Goal: Task Accomplishment & Management: Manage account settings

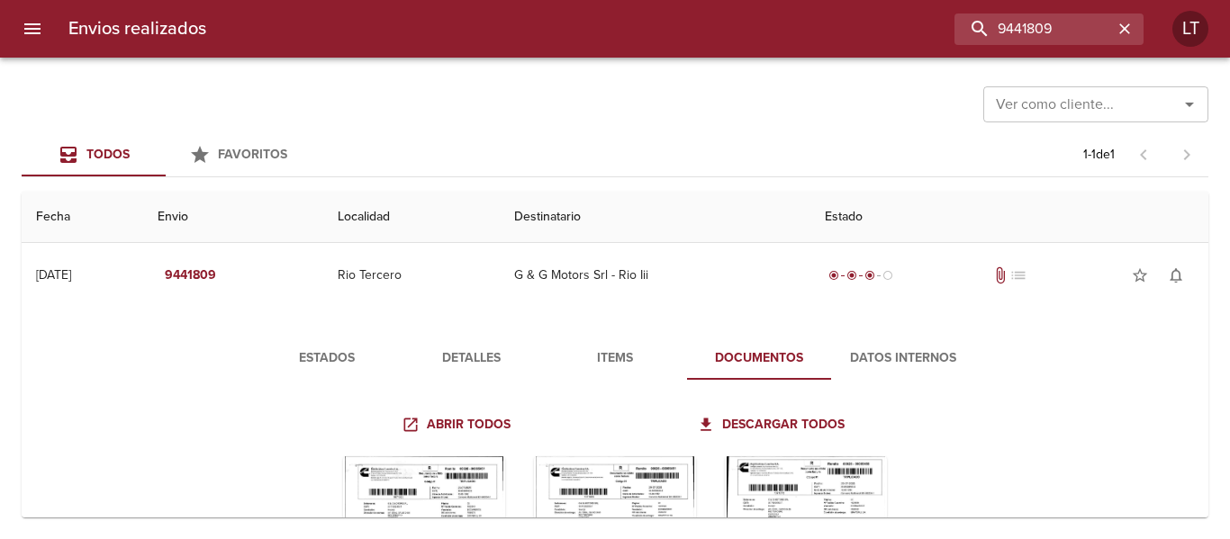
scroll to position [180, 0]
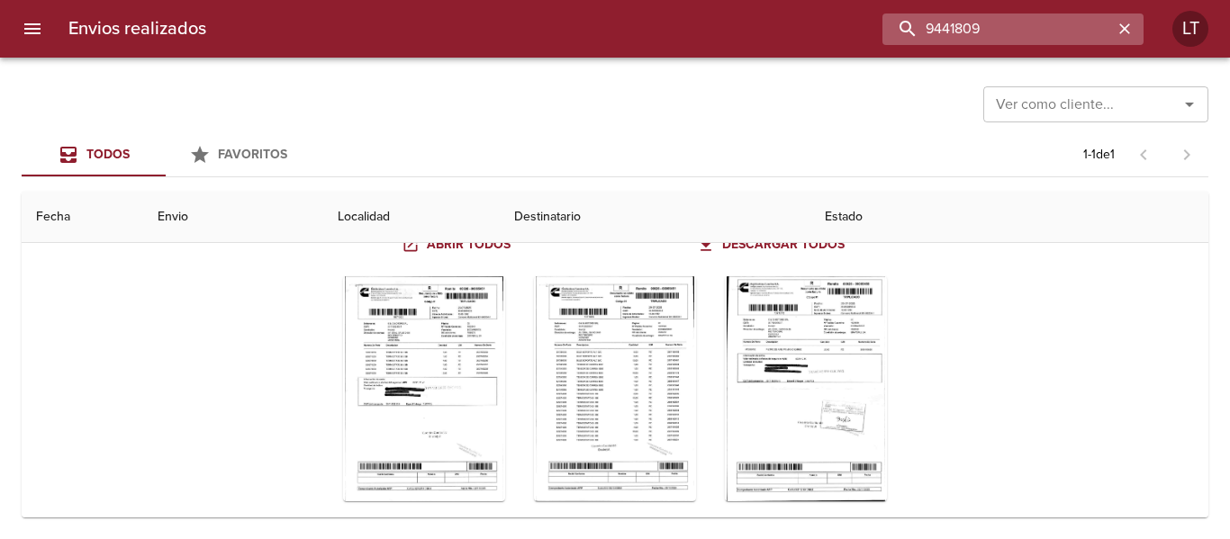
click at [1035, 31] on input "9441809" at bounding box center [997, 30] width 230 height 32
click at [996, 24] on input "9441809" at bounding box center [997, 30] width 230 height 32
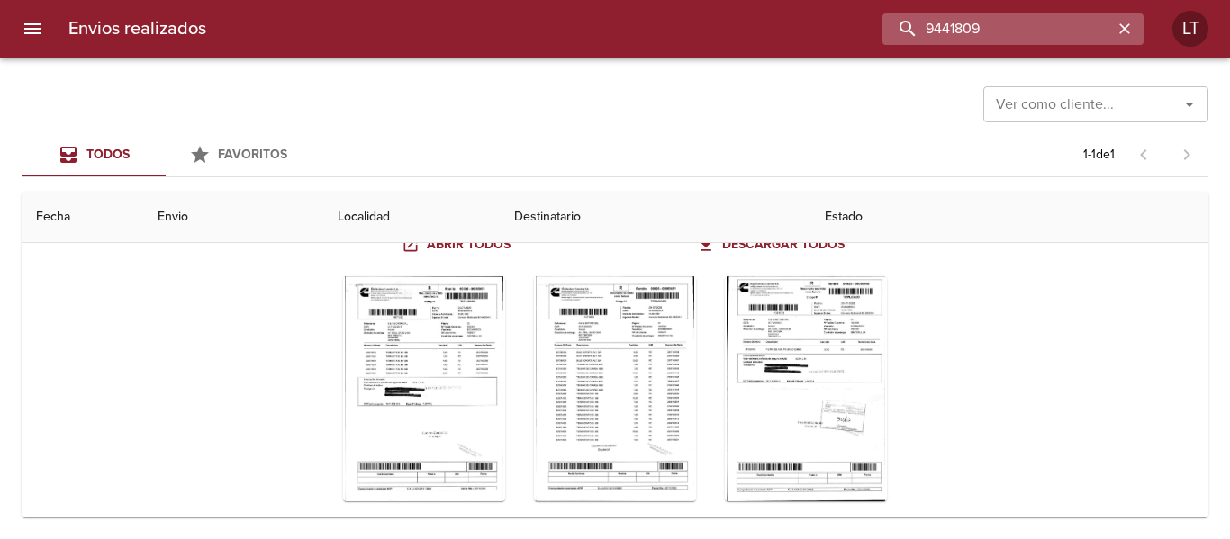
paste input "66615"
type input "9466615"
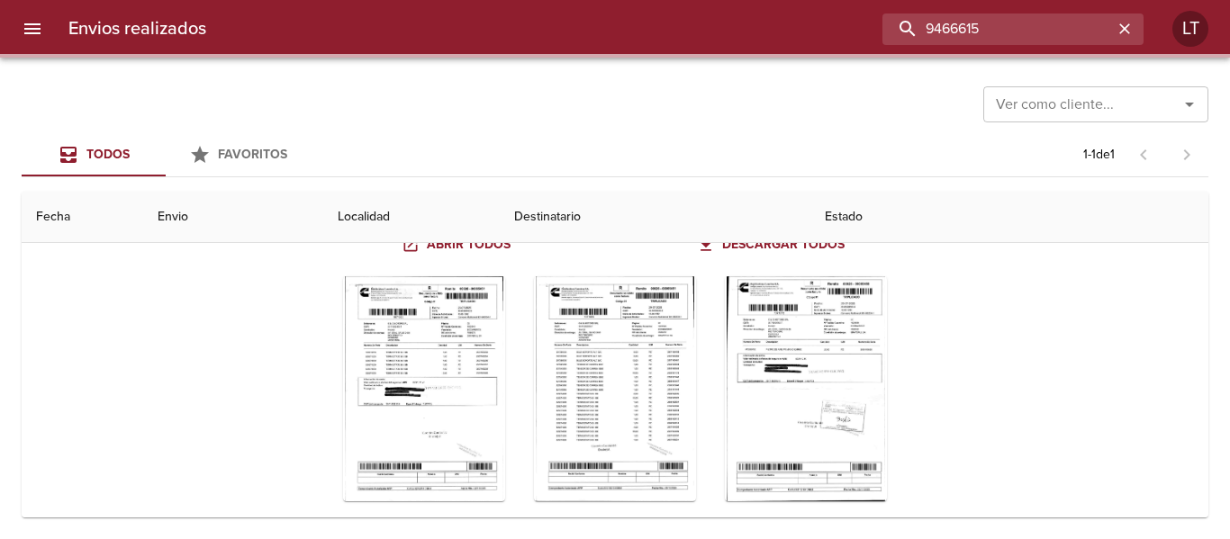
scroll to position [0, 0]
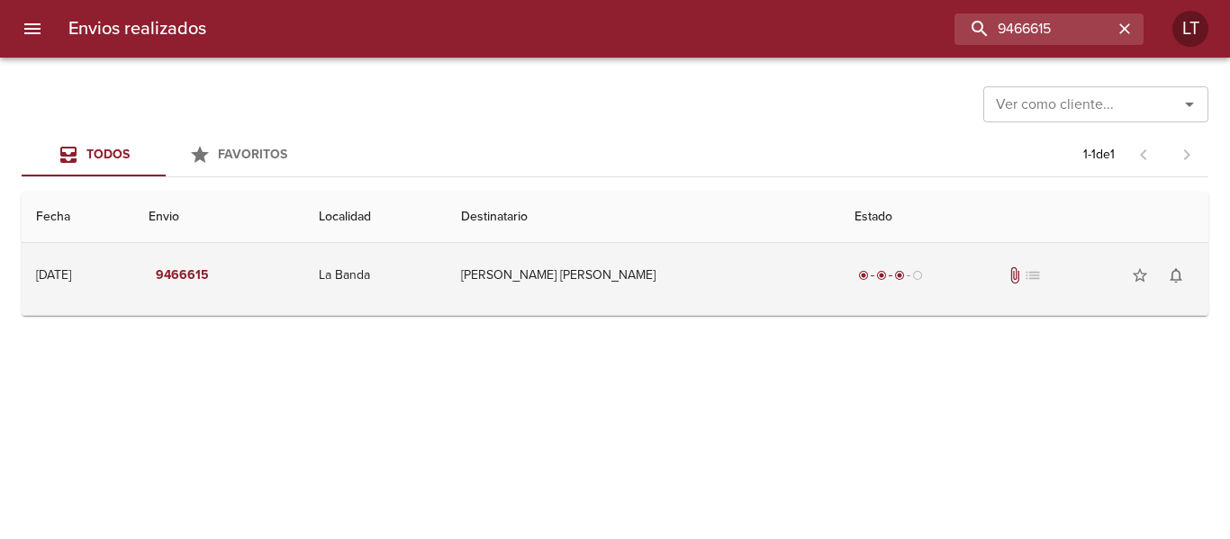
click at [565, 280] on td "[PERSON_NAME] [PERSON_NAME]" at bounding box center [642, 275] width 392 height 65
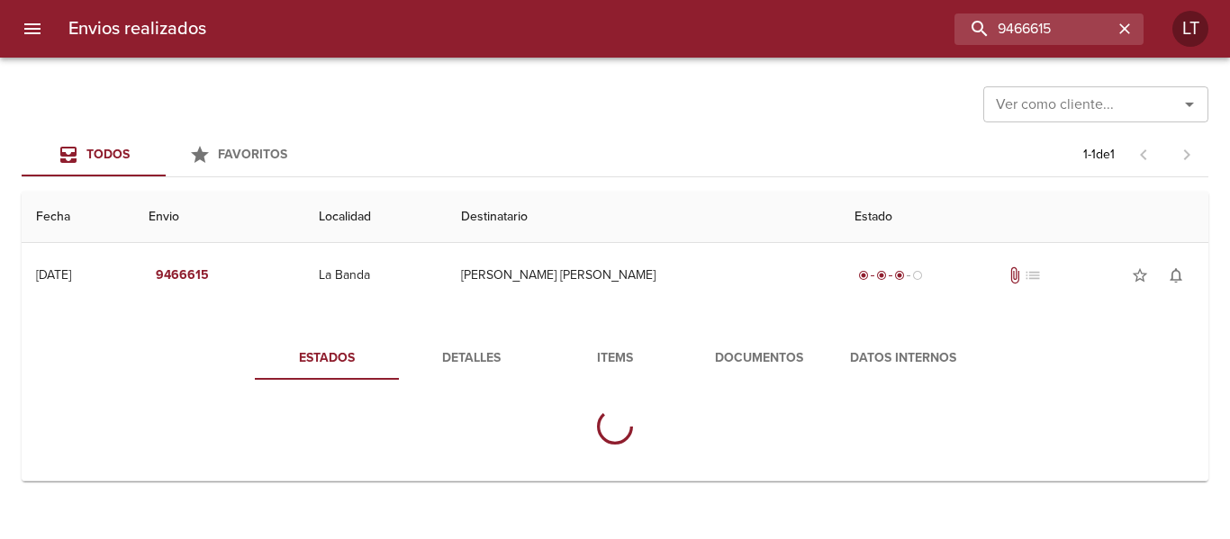
click at [469, 370] on button "Detalles" at bounding box center [471, 358] width 144 height 43
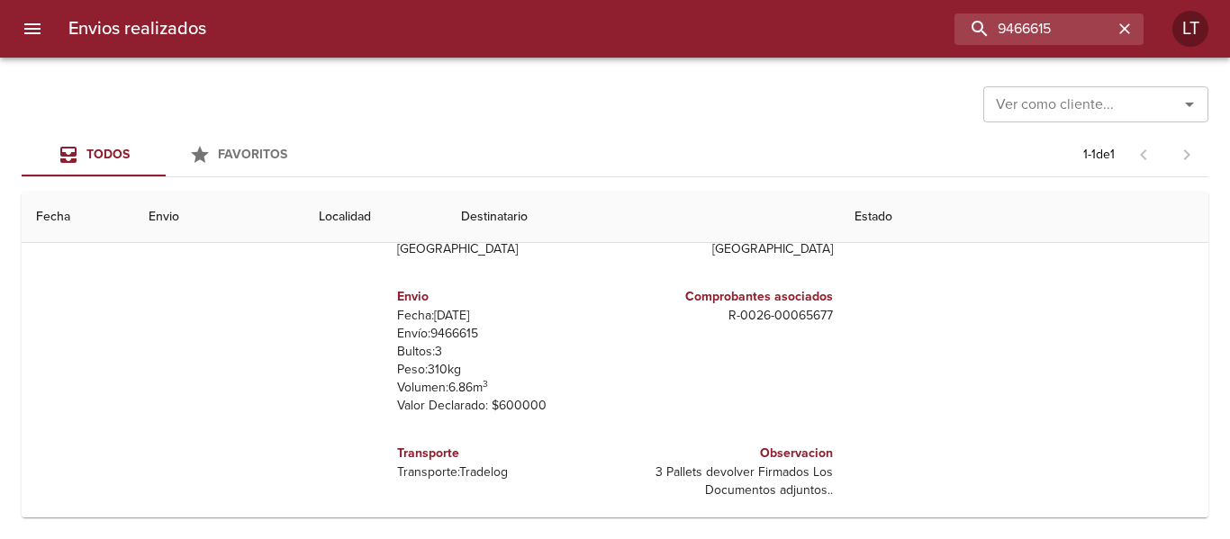
scroll to position [259, 0]
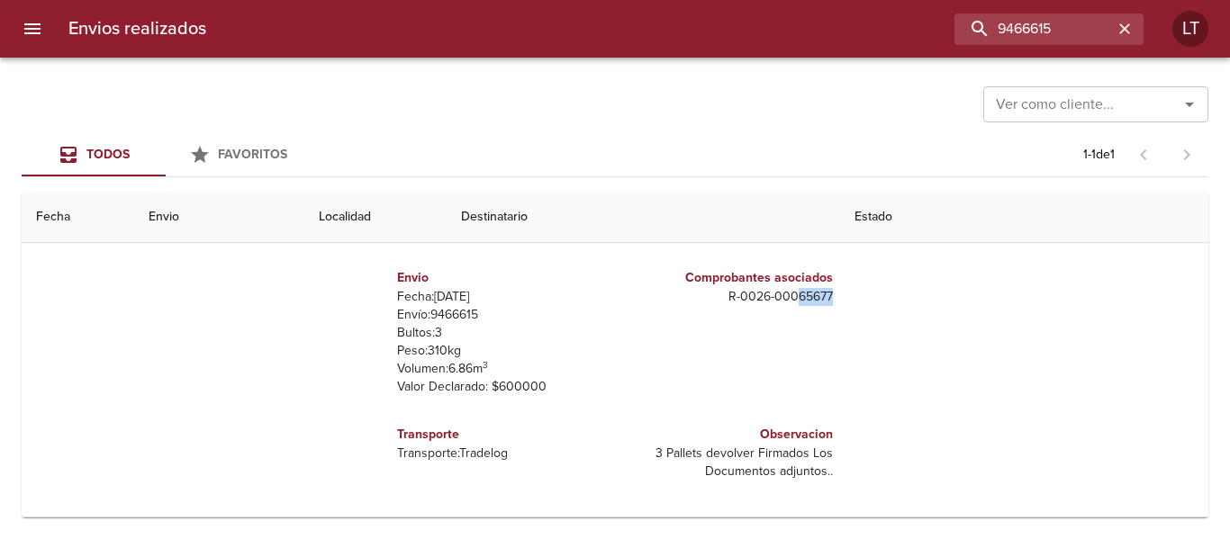
drag, startPoint x: 784, startPoint y: 296, endPoint x: 822, endPoint y: 302, distance: 38.3
click at [822, 302] on div "Comprobantes asociados R - 0026 - 00065677" at bounding box center [727, 332] width 225 height 157
copy p "65677"
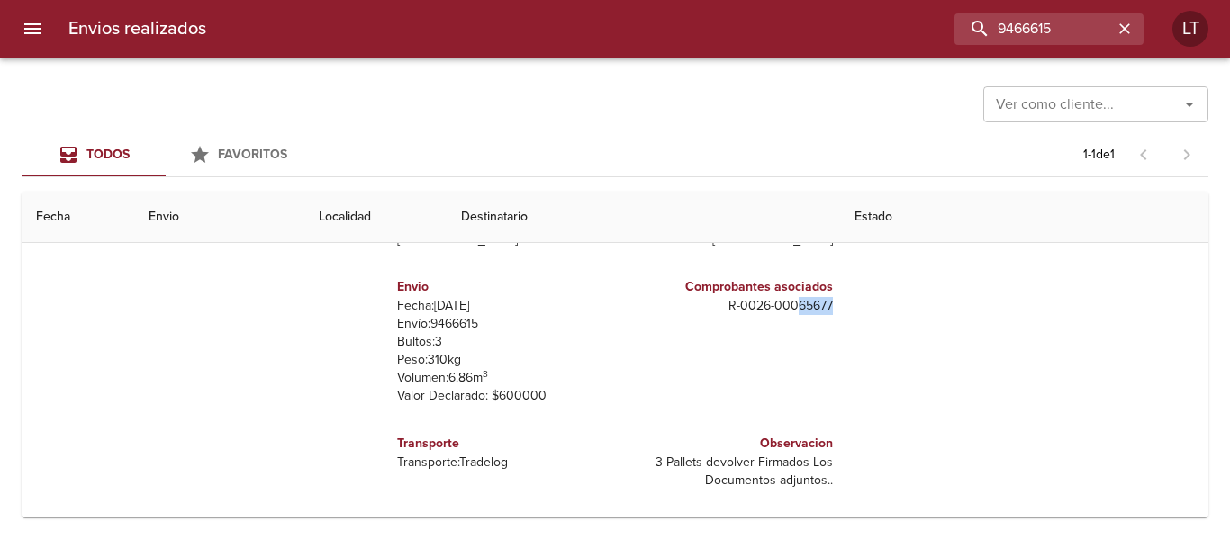
scroll to position [0, 0]
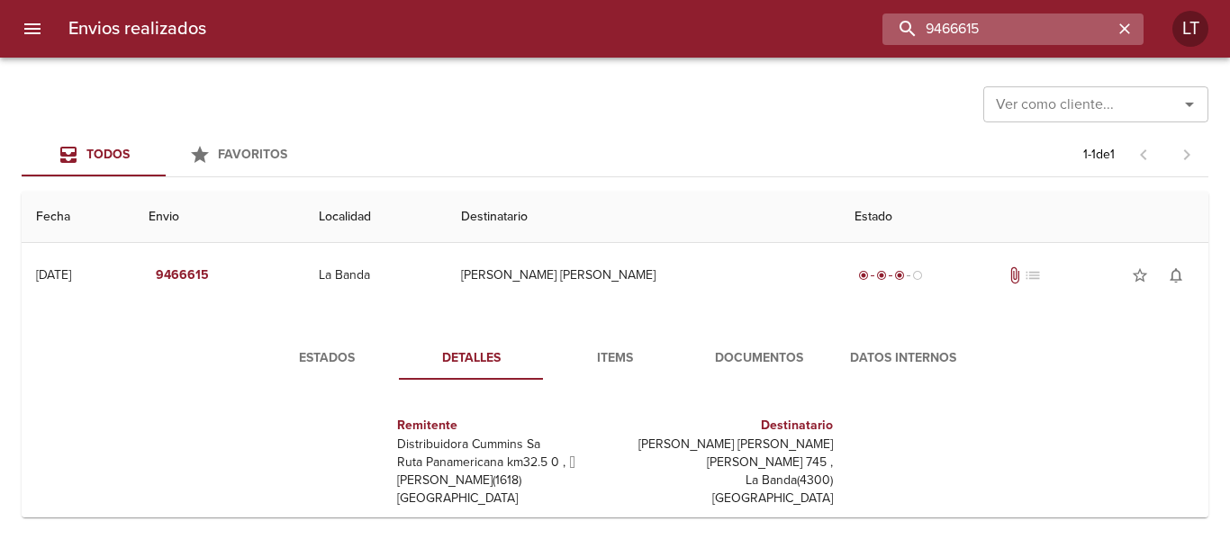
click at [1005, 14] on input "9466615" at bounding box center [997, 30] width 230 height 32
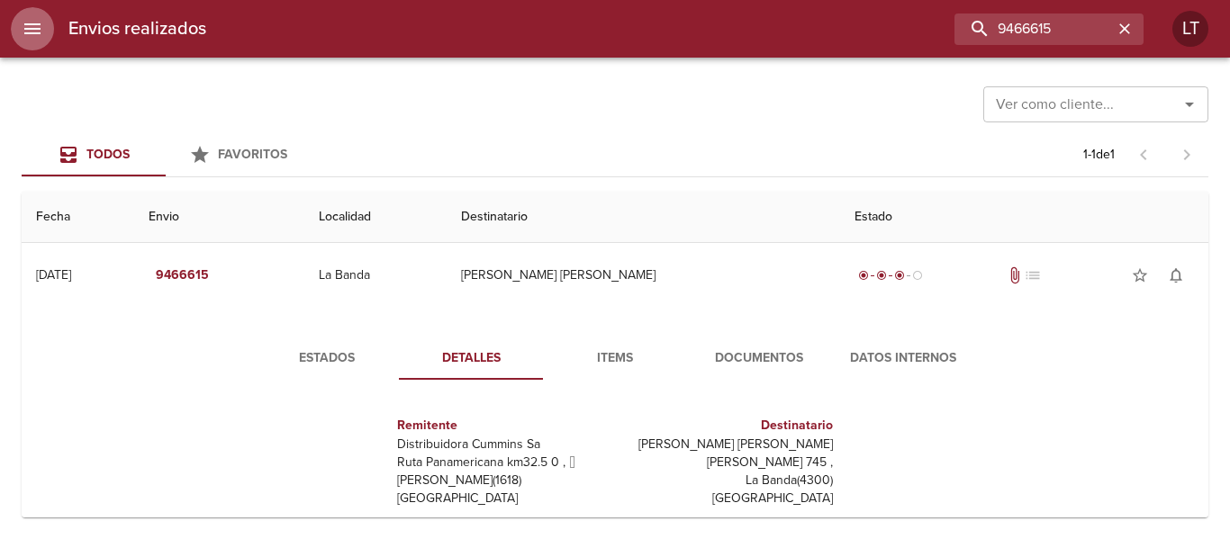
click at [44, 32] on button "menu" at bounding box center [32, 28] width 43 height 43
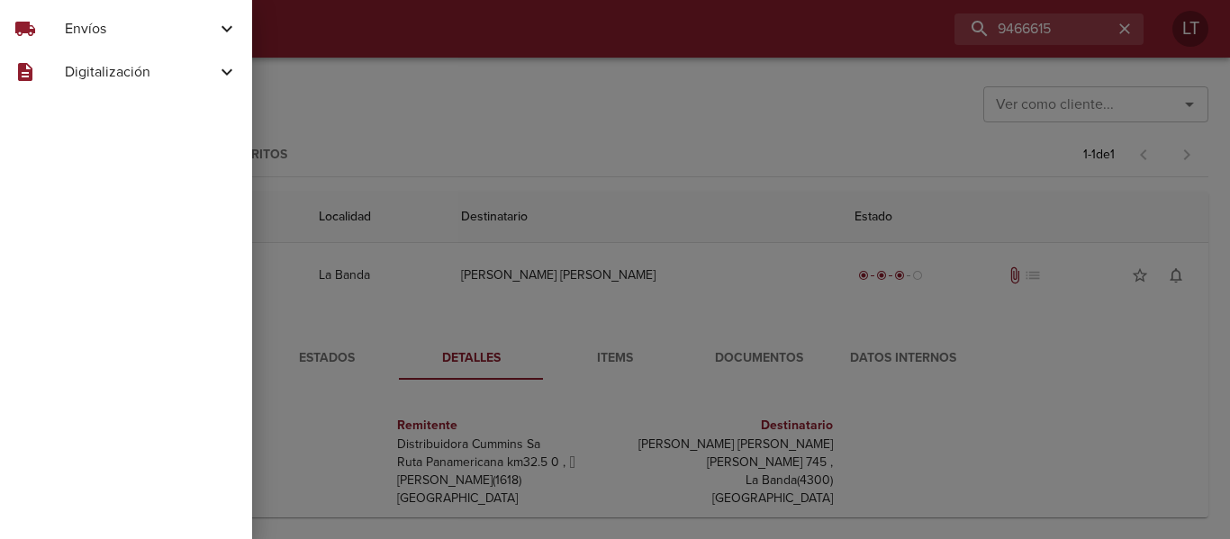
click at [115, 22] on span "Envíos" at bounding box center [140, 29] width 151 height 22
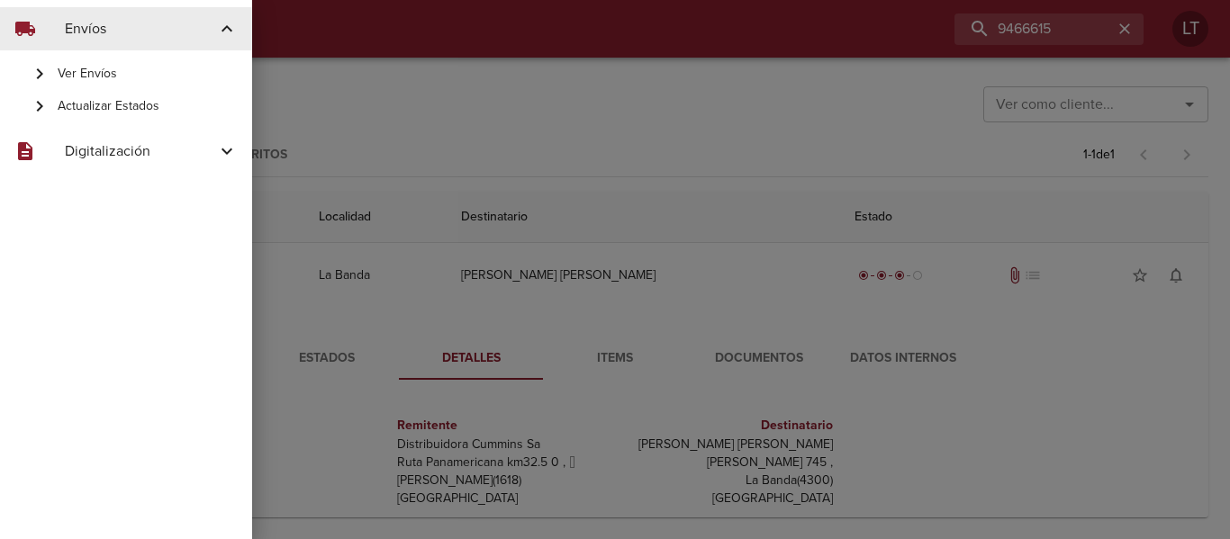
click at [131, 109] on span "Actualizar Estados" at bounding box center [148, 106] width 180 height 18
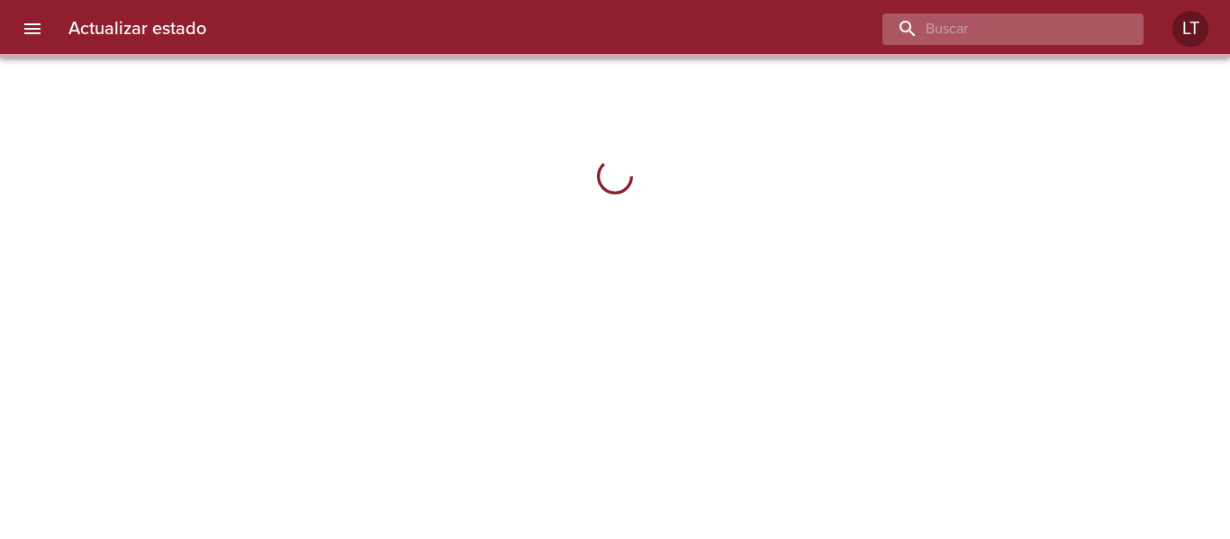
click at [1024, 44] on input "buscar" at bounding box center [997, 30] width 230 height 32
paste input "9538593"
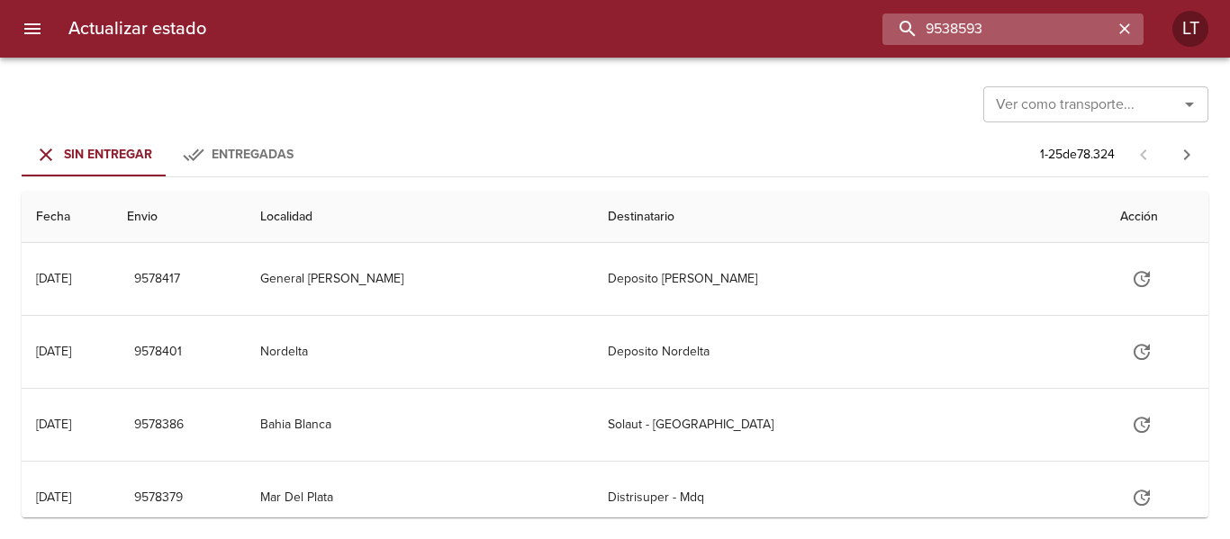
type input "9538593"
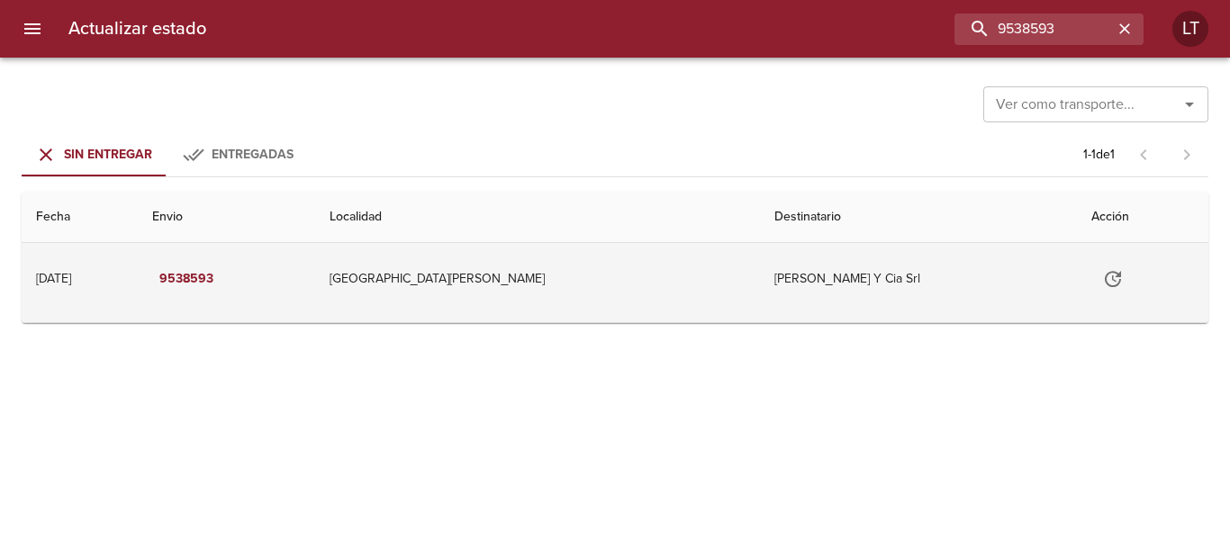
click at [1104, 277] on icon "Tabla de envíos del cliente" at bounding box center [1112, 279] width 16 height 16
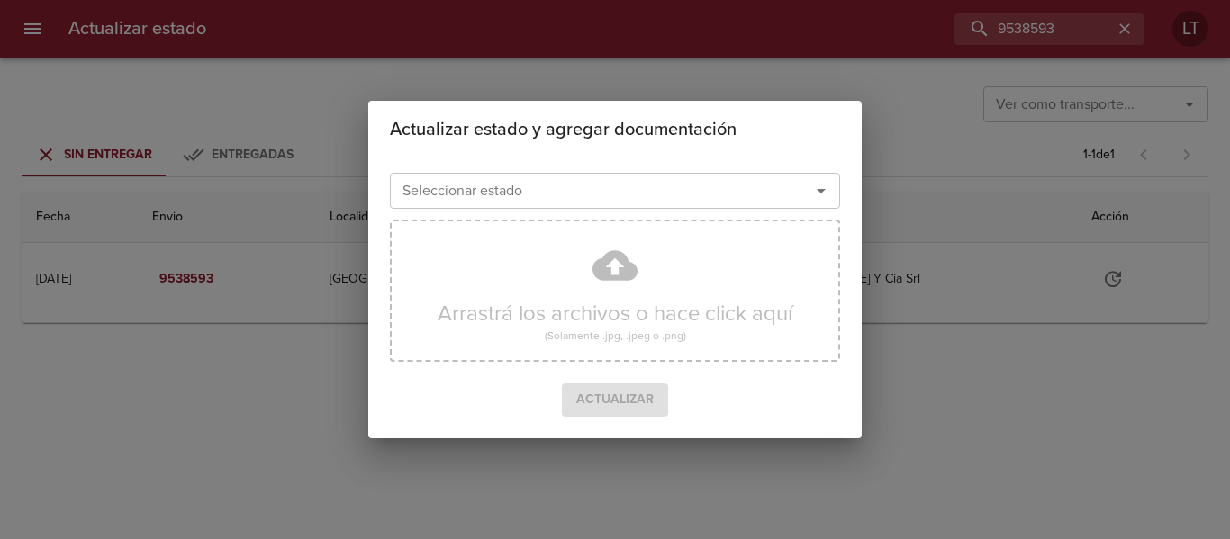
click at [649, 212] on div "Seleccionar estado Seleccionar estado" at bounding box center [615, 189] width 450 height 47
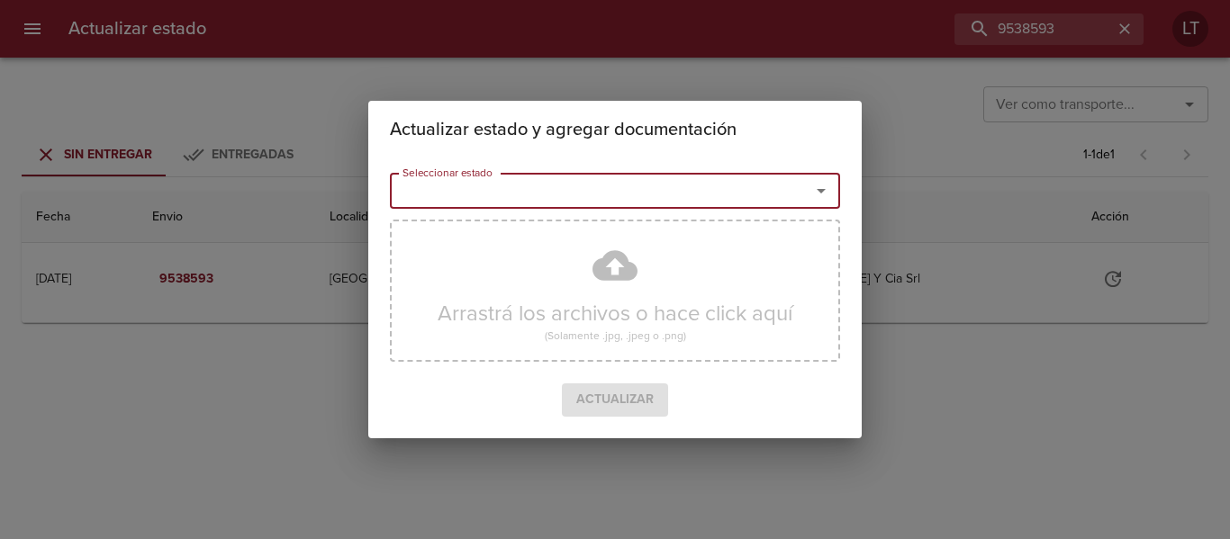
click at [641, 198] on input "Seleccionar estado" at bounding box center [588, 190] width 386 height 25
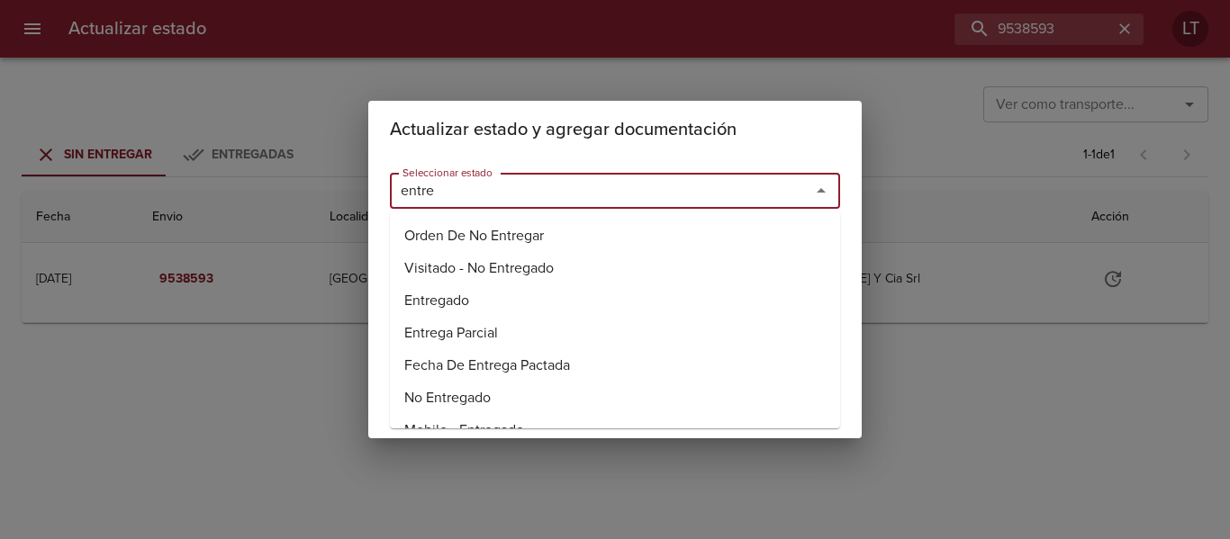
click at [439, 296] on li "Entregado" at bounding box center [615, 300] width 450 height 32
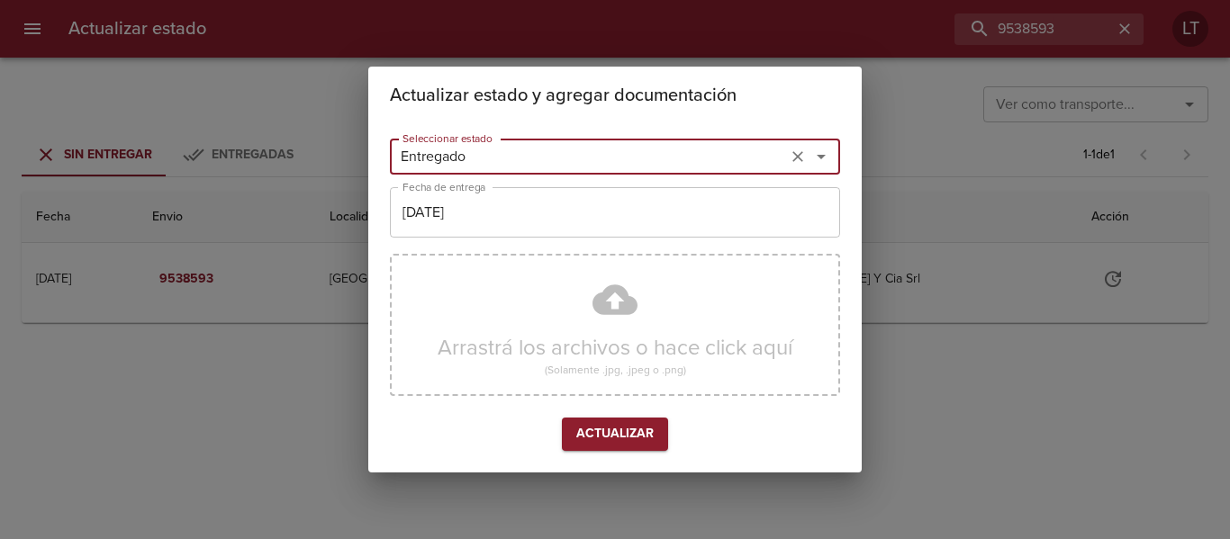
type input "Entregado"
click at [464, 222] on input "[DATE]" at bounding box center [615, 212] width 450 height 50
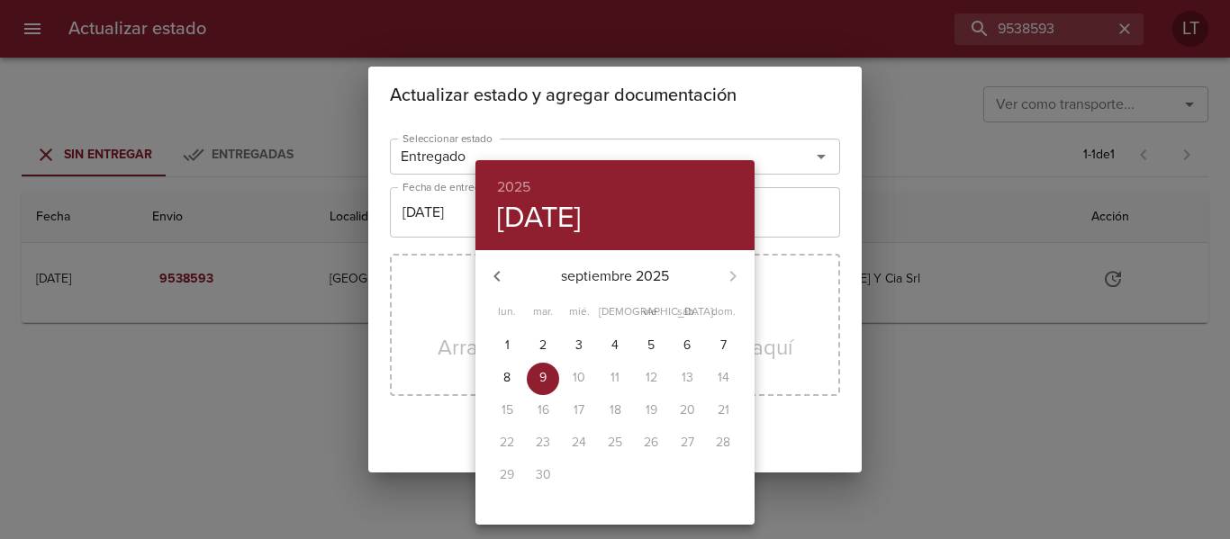
click at [493, 270] on icon "button" at bounding box center [497, 277] width 22 height 22
click at [662, 475] on span "29" at bounding box center [651, 475] width 32 height 18
type input "29/08/2025"
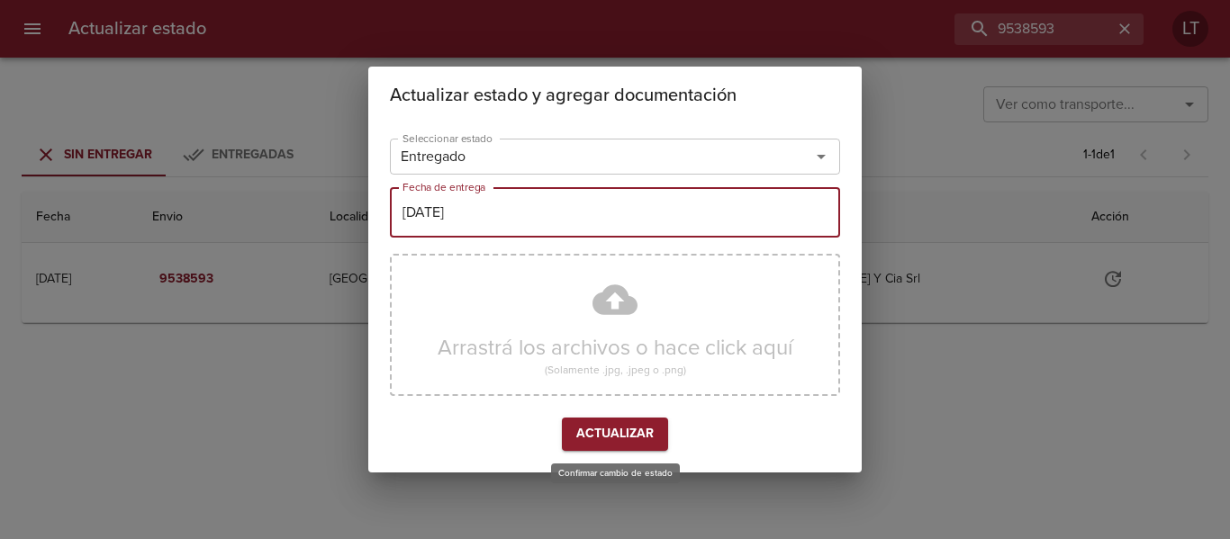
click at [633, 421] on button "Actualizar" at bounding box center [615, 434] width 106 height 33
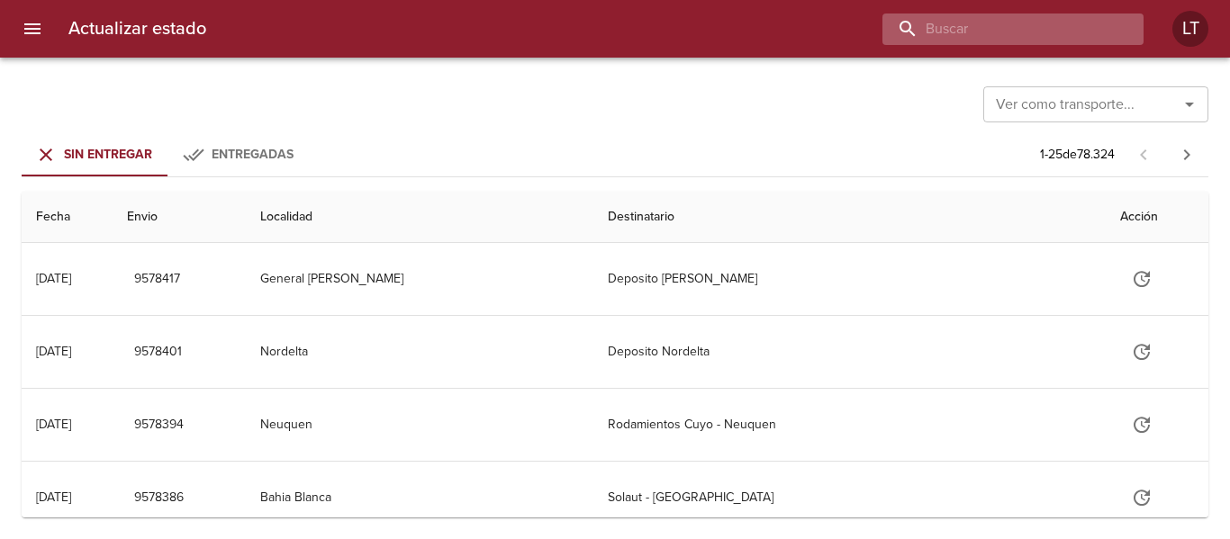
click at [1076, 23] on input "buscar" at bounding box center [997, 30] width 230 height 32
paste input "9542218"
type input "9542218"
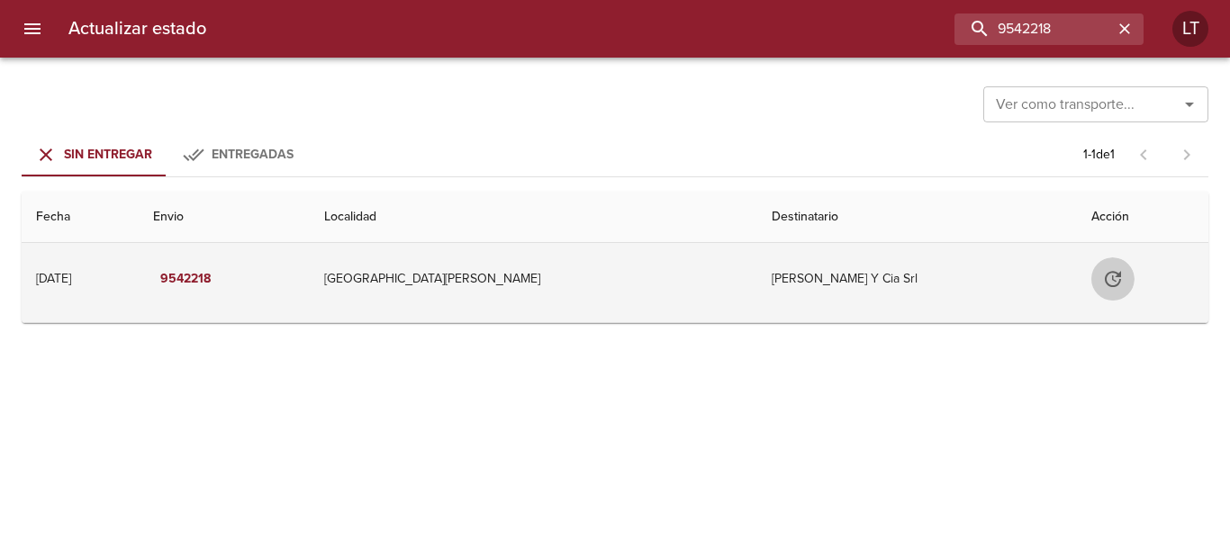
click at [1102, 271] on icon "Tabla de envíos del cliente" at bounding box center [1113, 279] width 22 height 22
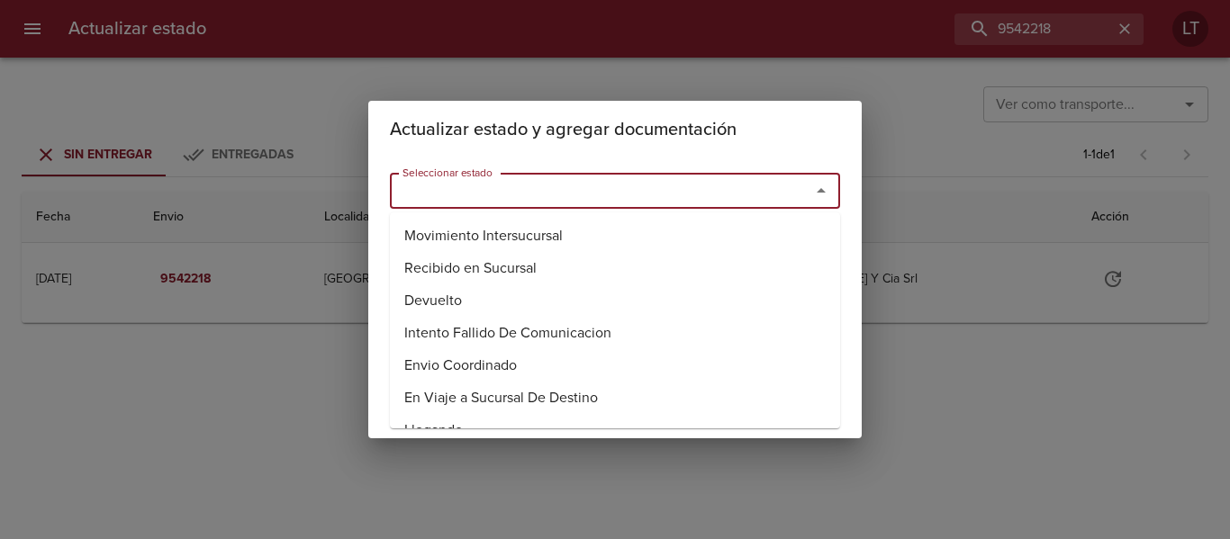
click at [689, 196] on input "Seleccionar estado" at bounding box center [588, 190] width 386 height 25
click at [471, 298] on li "Entregado" at bounding box center [615, 300] width 450 height 32
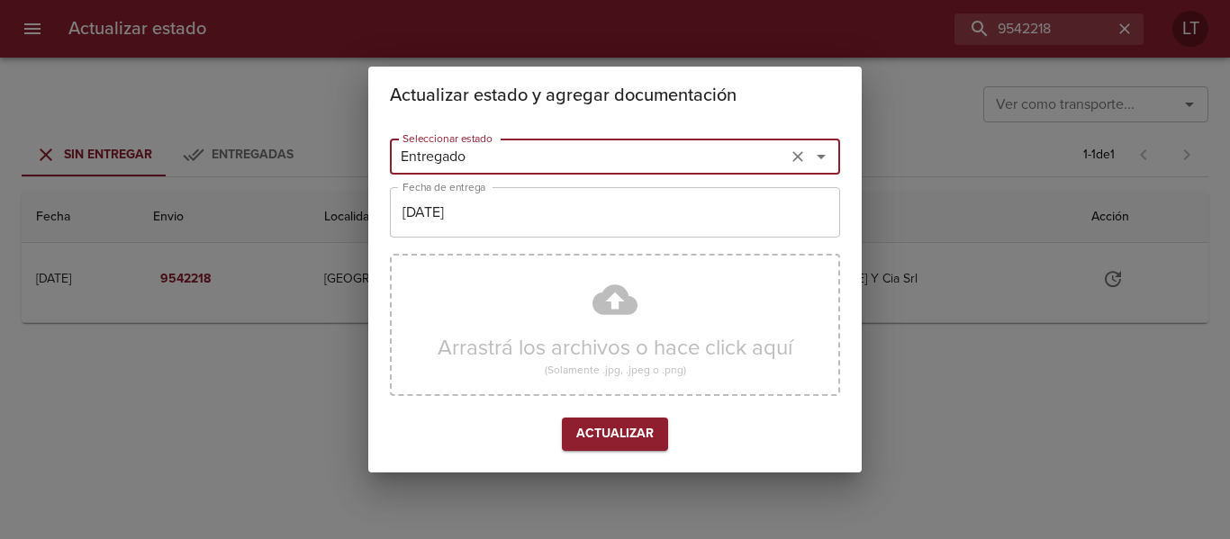
type input "Entregado"
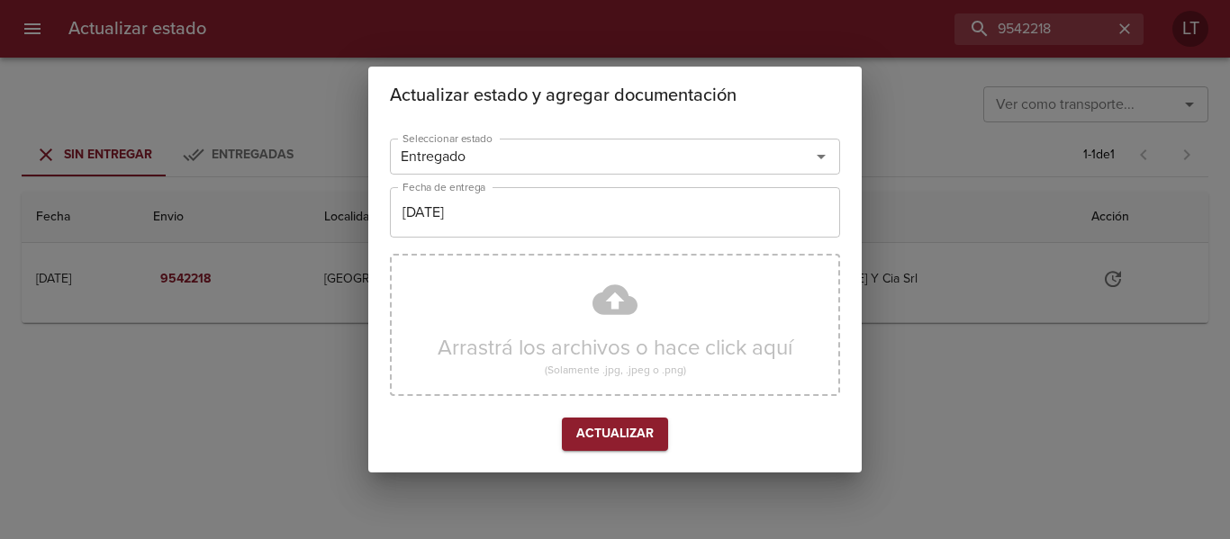
click at [473, 247] on div "Seleccionar estado Entregado Seleccionar estado Fecha de entrega 09/09/2025 Fec…" at bounding box center [615, 298] width 450 height 334
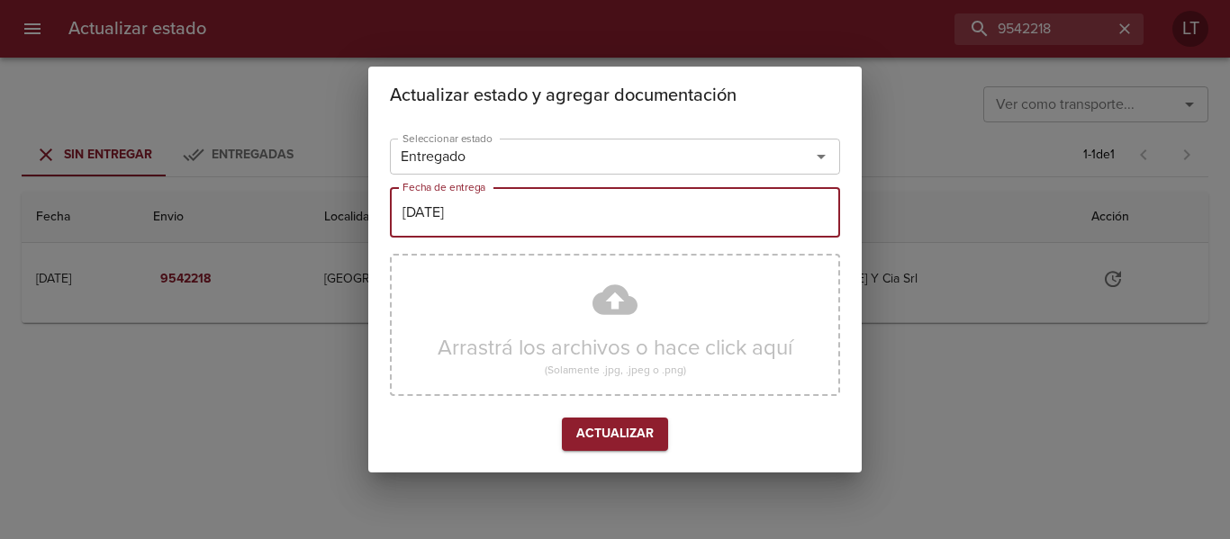
click at [475, 224] on input "[DATE]" at bounding box center [615, 212] width 450 height 50
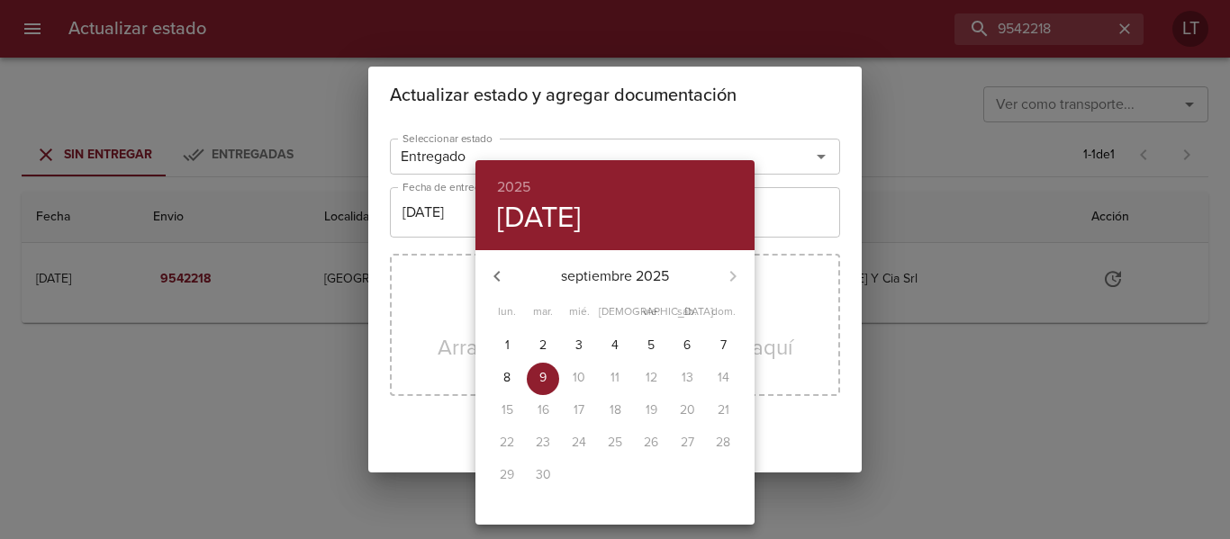
click at [487, 267] on icon "button" at bounding box center [497, 277] width 22 height 22
click at [677, 477] on span "30" at bounding box center [687, 475] width 32 height 18
type input "30/08/2025"
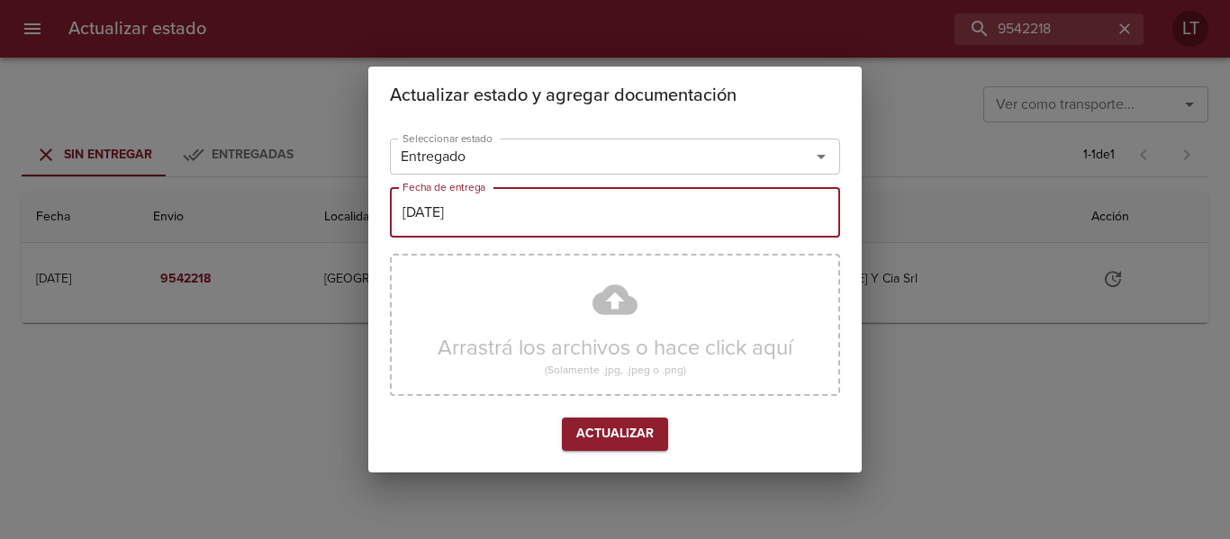
click at [611, 432] on span "Actualizar" at bounding box center [614, 434] width 77 height 23
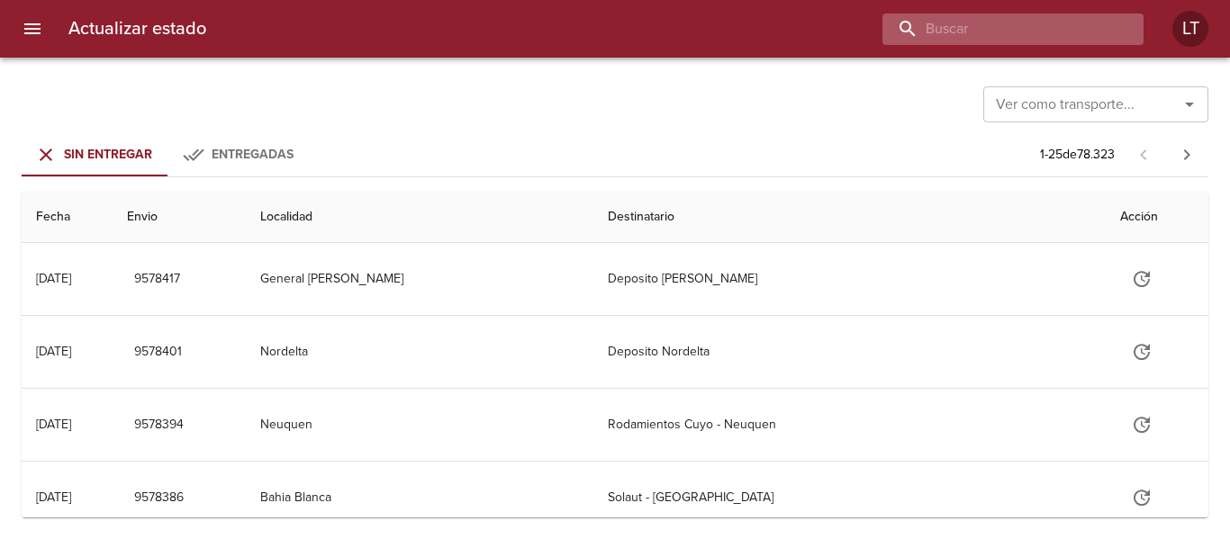
click at [1071, 23] on input "buscar" at bounding box center [997, 30] width 230 height 32
paste input "9542226"
type input "9542226"
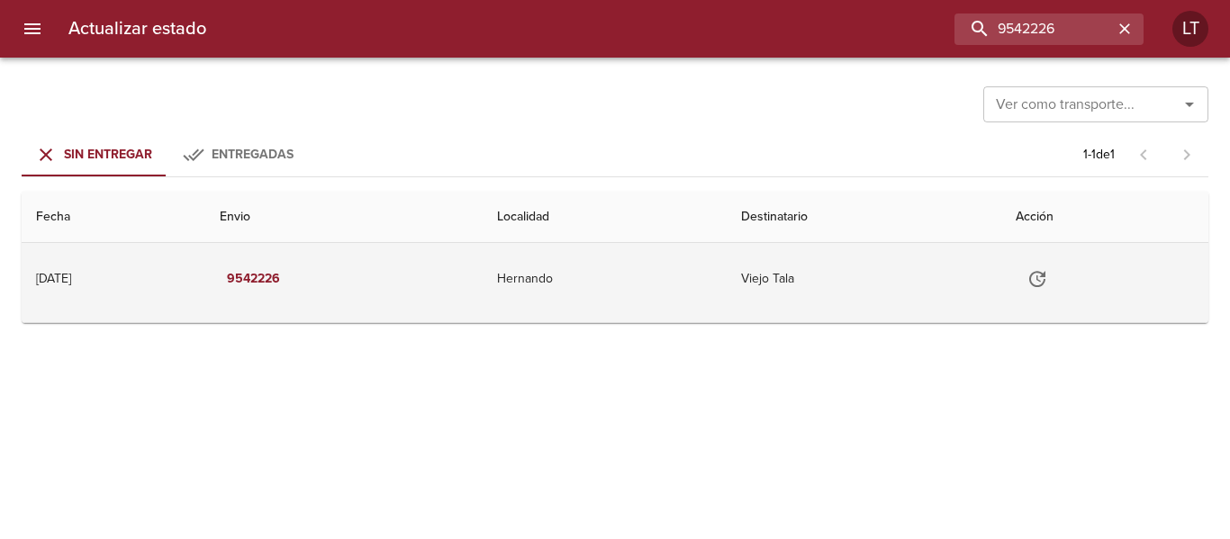
click at [939, 273] on td "Viejo Tala" at bounding box center [863, 279] width 275 height 72
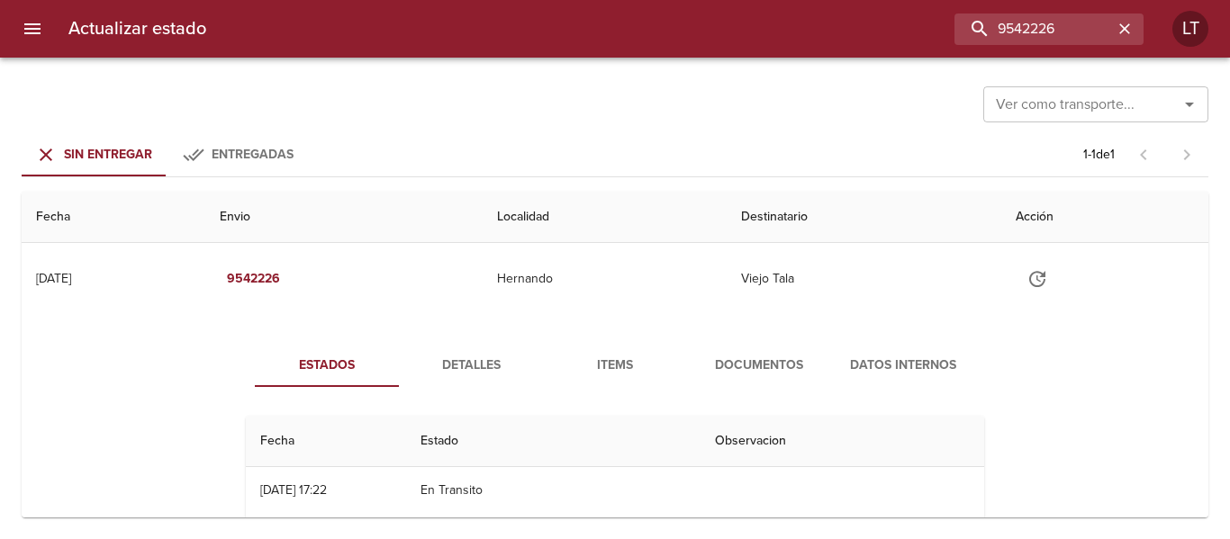
click at [739, 362] on span "Documentos" at bounding box center [759, 366] width 122 height 23
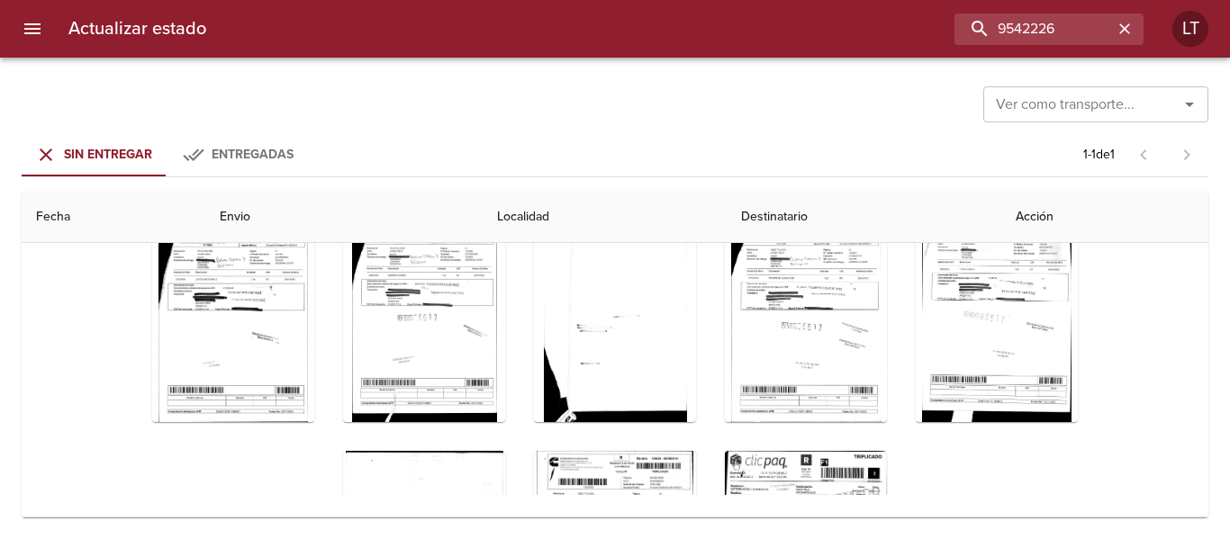
scroll to position [86, 0]
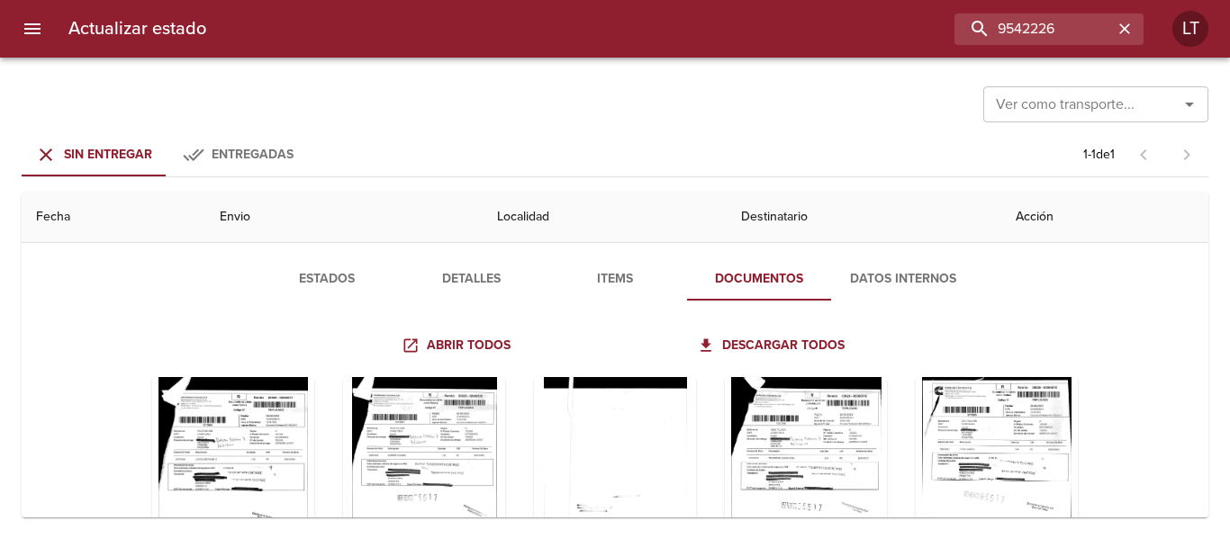
click at [433, 271] on span "Detalles" at bounding box center [471, 279] width 122 height 23
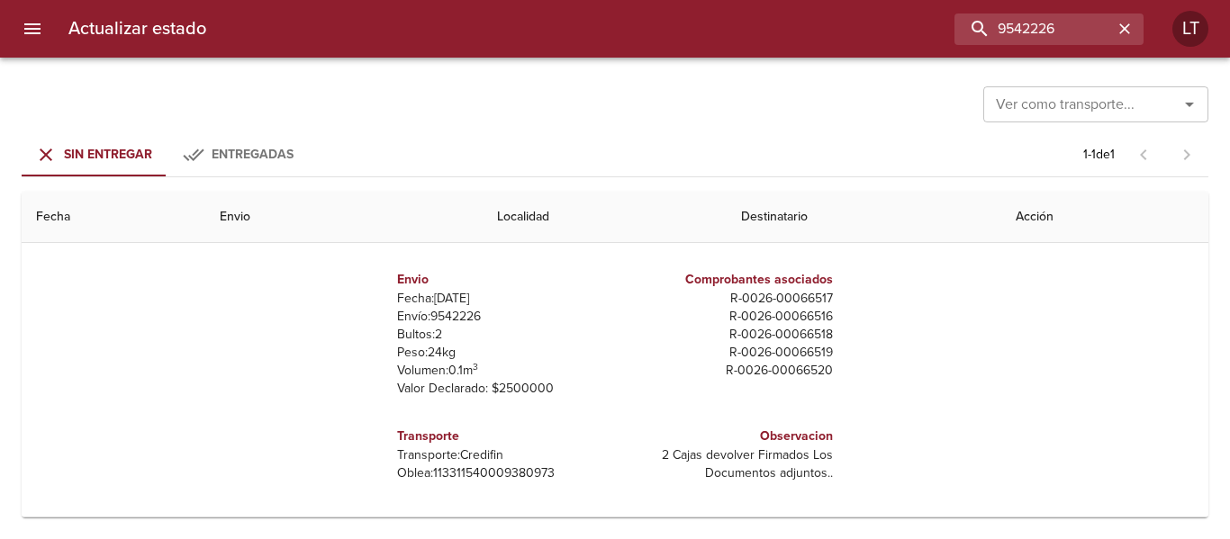
scroll to position [9, 0]
click at [492, 475] on p "Oblea: 113311540009380973" at bounding box center [502, 472] width 211 height 18
copy p "113311540009380973"
click at [1055, 31] on input "9542226" at bounding box center [997, 30] width 230 height 32
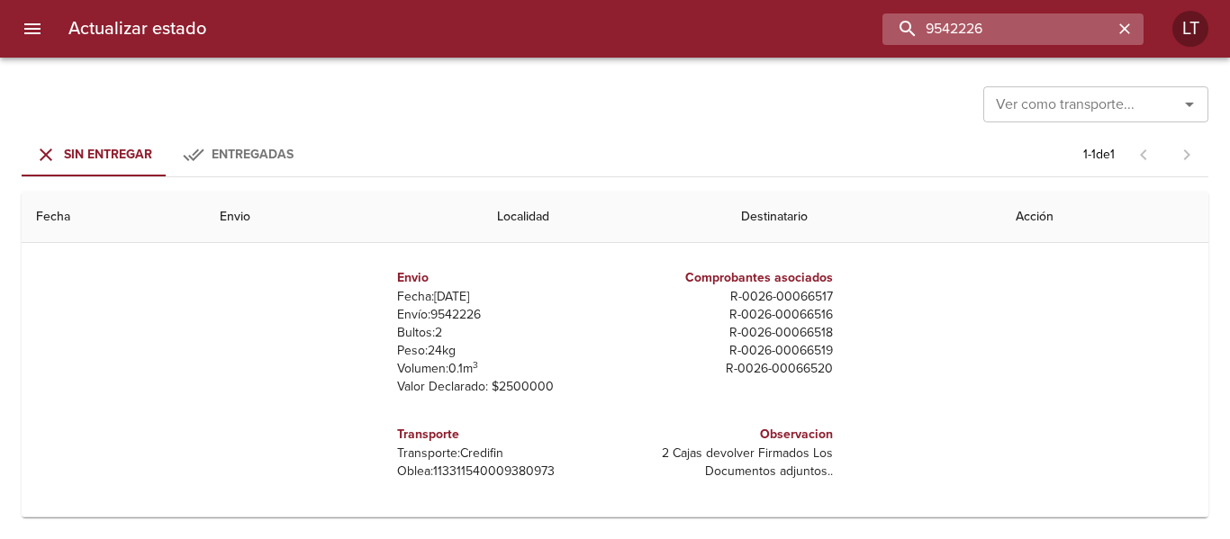
click at [1055, 31] on input "9542226" at bounding box center [997, 30] width 230 height 32
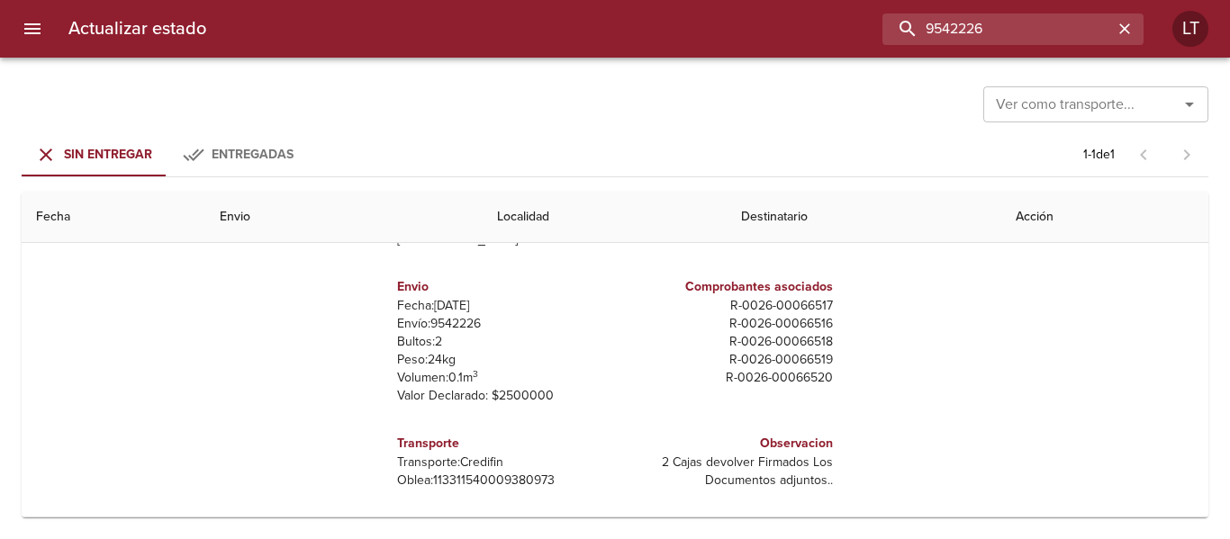
scroll to position [0, 0]
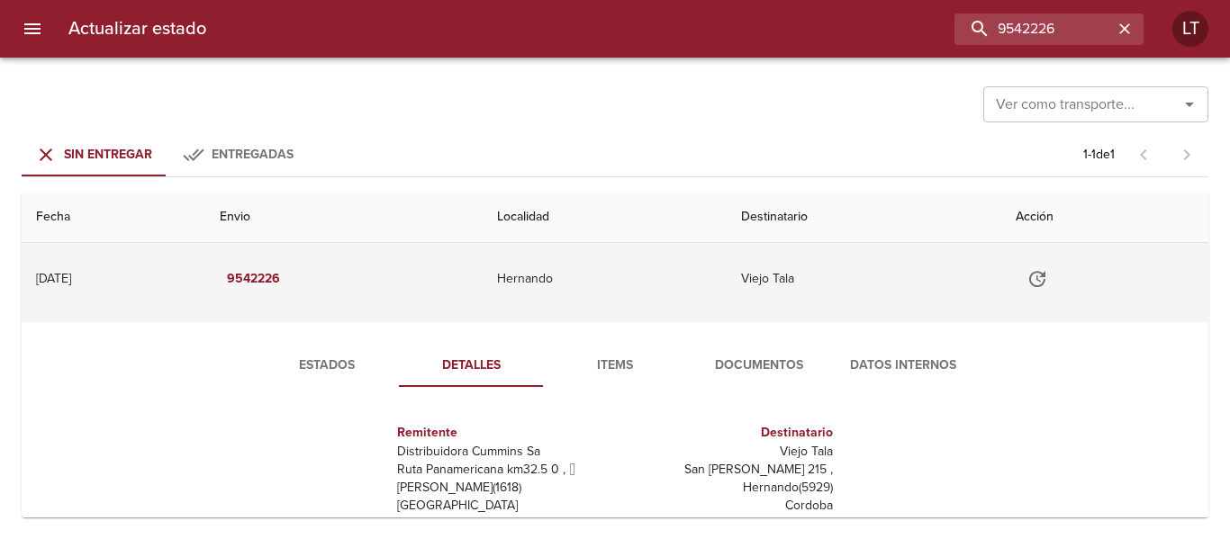
click at [1044, 288] on icon "Tabla de envíos del cliente" at bounding box center [1037, 279] width 22 height 22
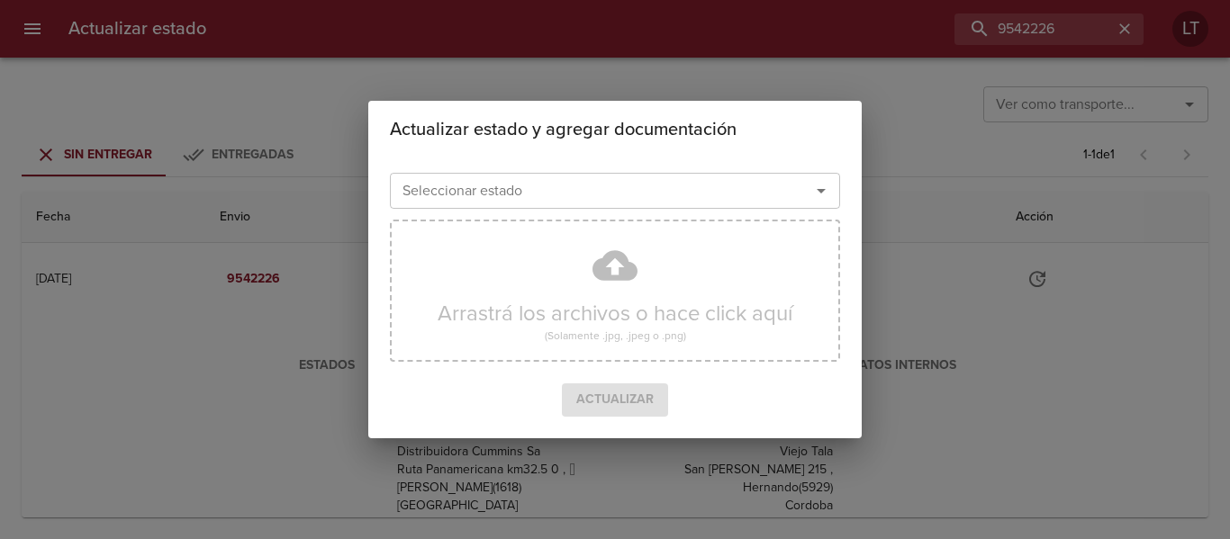
click at [567, 193] on input "Seleccionar estado" at bounding box center [588, 190] width 386 height 25
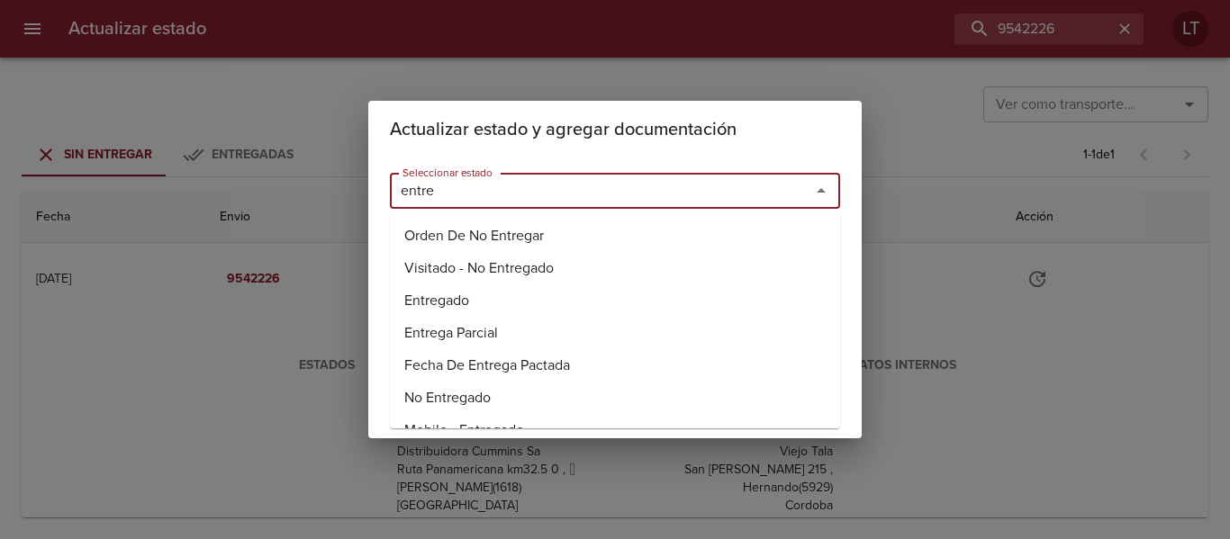
click at [429, 291] on li "Entregado" at bounding box center [615, 300] width 450 height 32
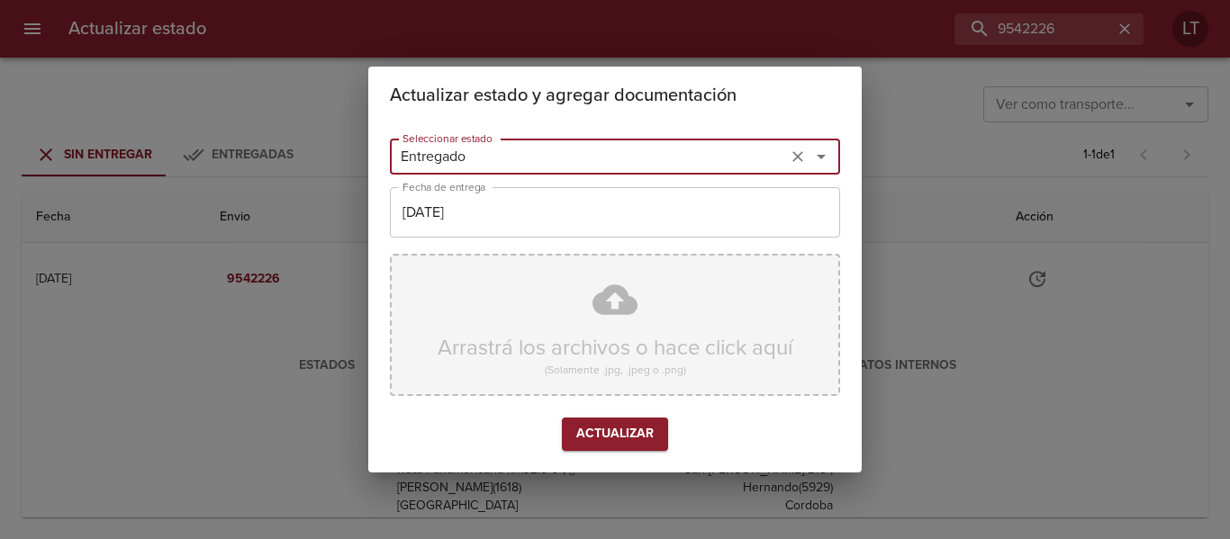
type input "Entregado"
click at [623, 272] on div "Arrastrá los archivos o hace click aquí (Solamente .jpg, .jpeg o .png)" at bounding box center [615, 325] width 450 height 142
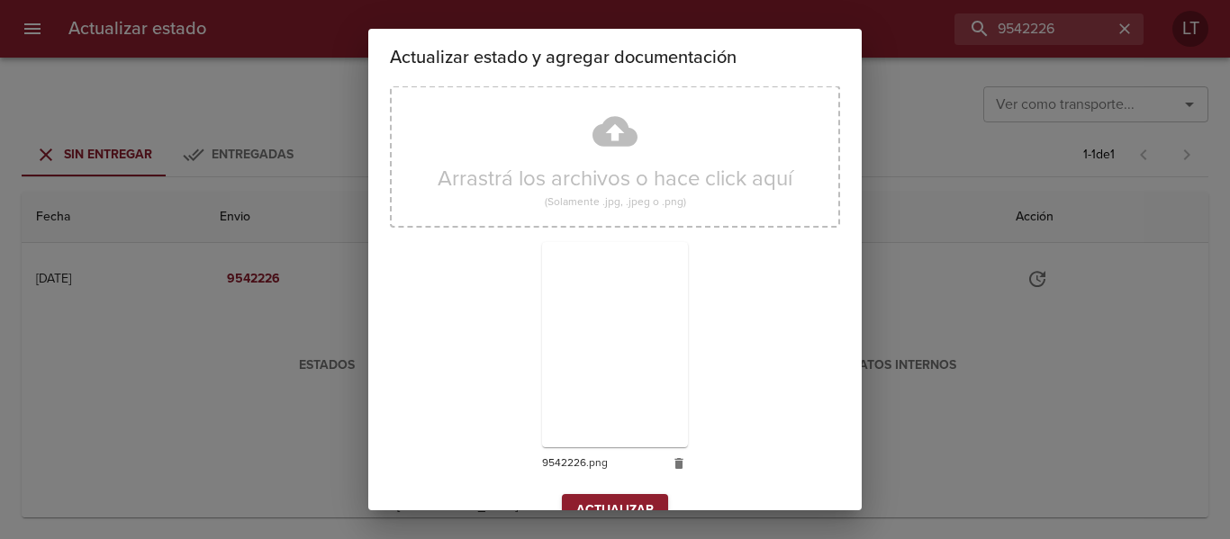
scroll to position [168, 0]
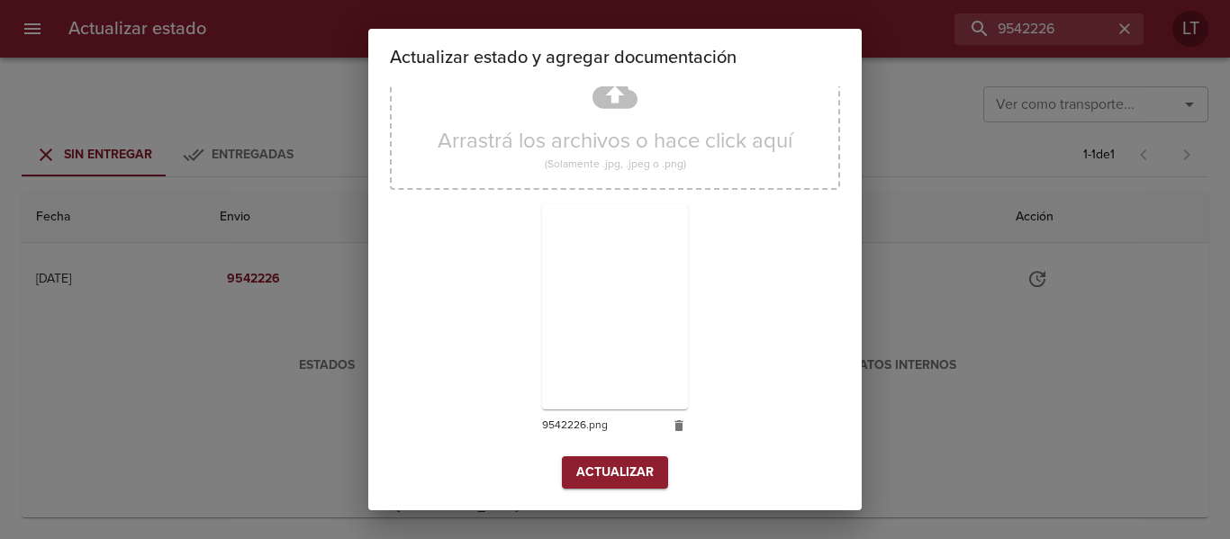
click at [618, 491] on div "Seleccionar estado Entregado Seleccionar estado Fecha de entrega 09/09/2025 Fec…" at bounding box center [615, 214] width 450 height 578
click at [621, 486] on button "Actualizar" at bounding box center [615, 472] width 106 height 33
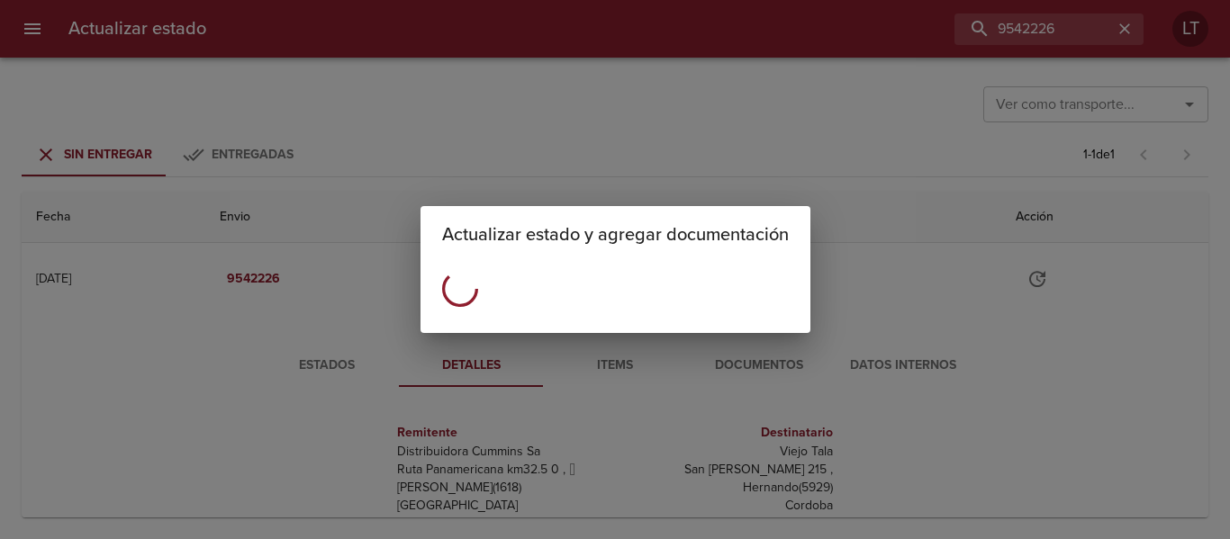
scroll to position [0, 0]
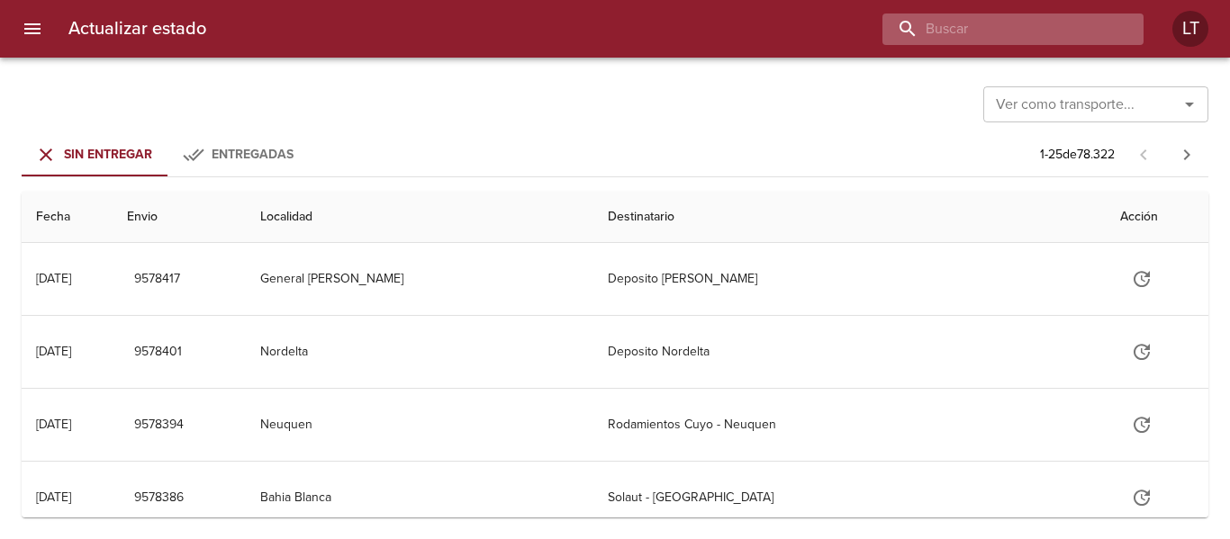
click at [1028, 26] on input "buscar" at bounding box center [997, 30] width 230 height 32
paste input "9441809"
type input "9441809"
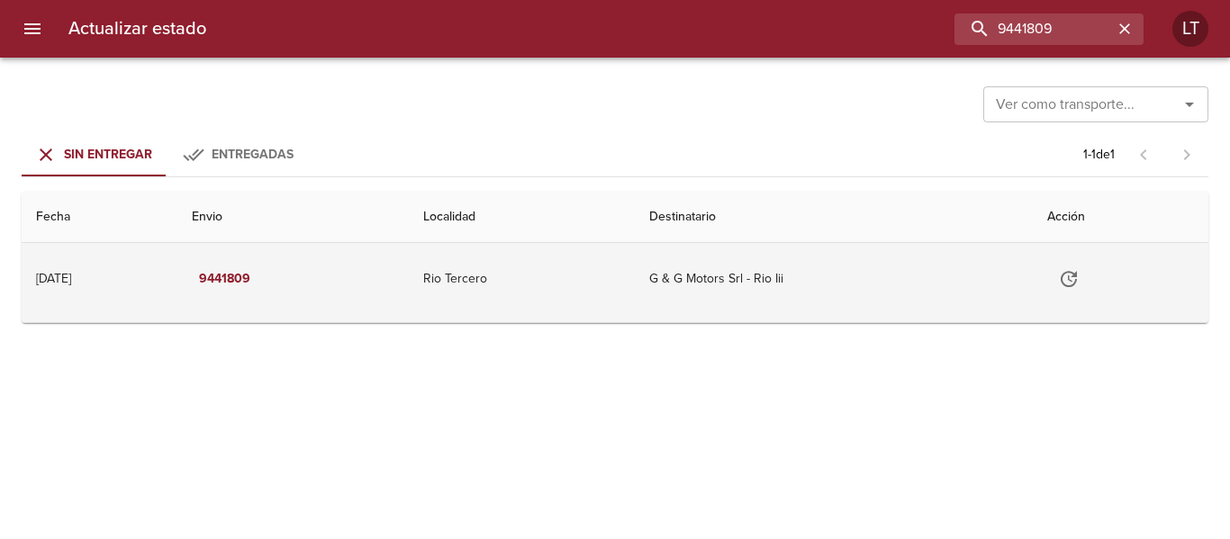
click at [621, 262] on td "Rio Tercero" at bounding box center [522, 279] width 226 height 72
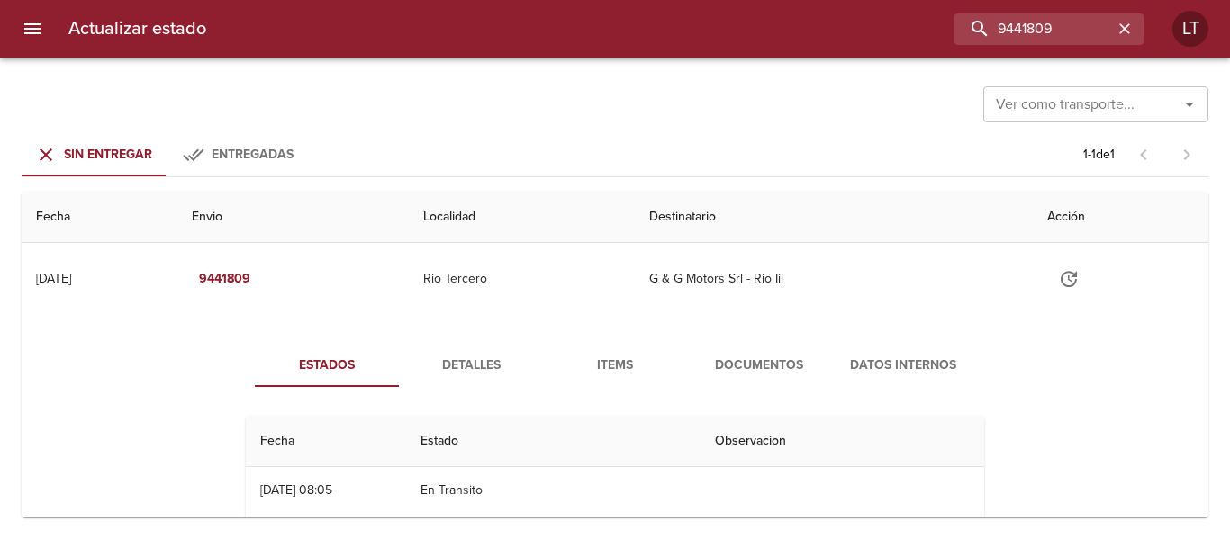
click at [450, 360] on span "Detalles" at bounding box center [471, 366] width 122 height 23
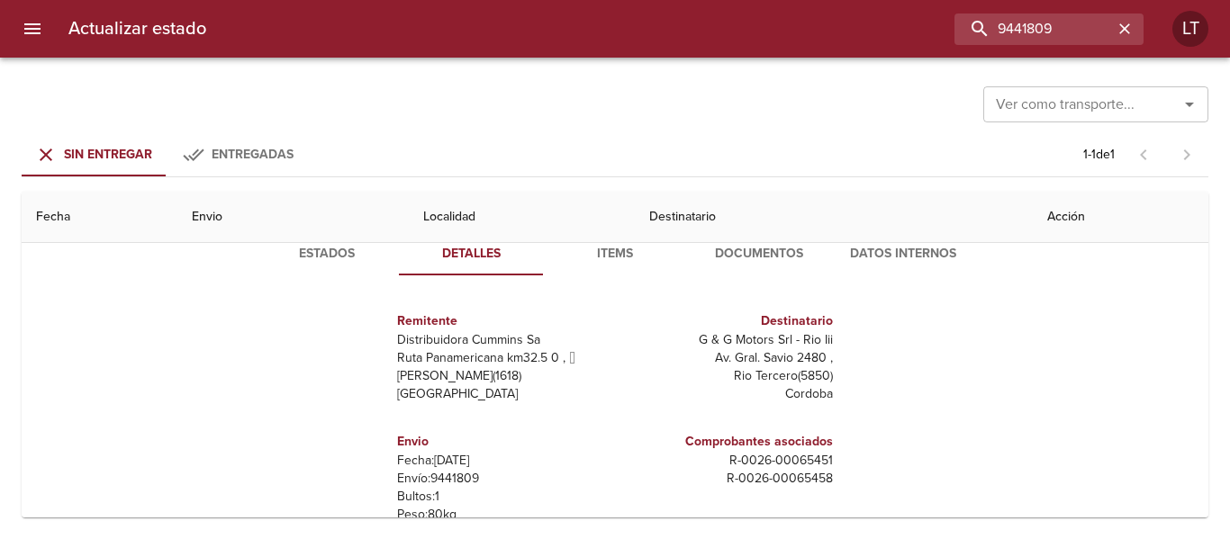
scroll to position [266, 0]
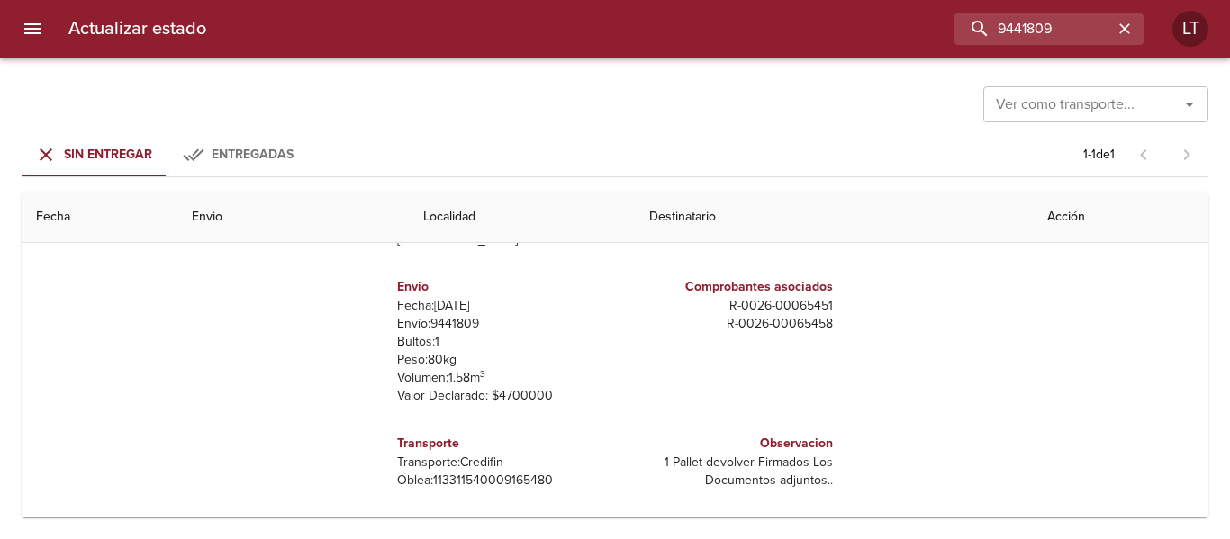
click at [486, 481] on p "Oblea: 113311540009165480" at bounding box center [502, 481] width 211 height 18
copy p "113311540009165480"
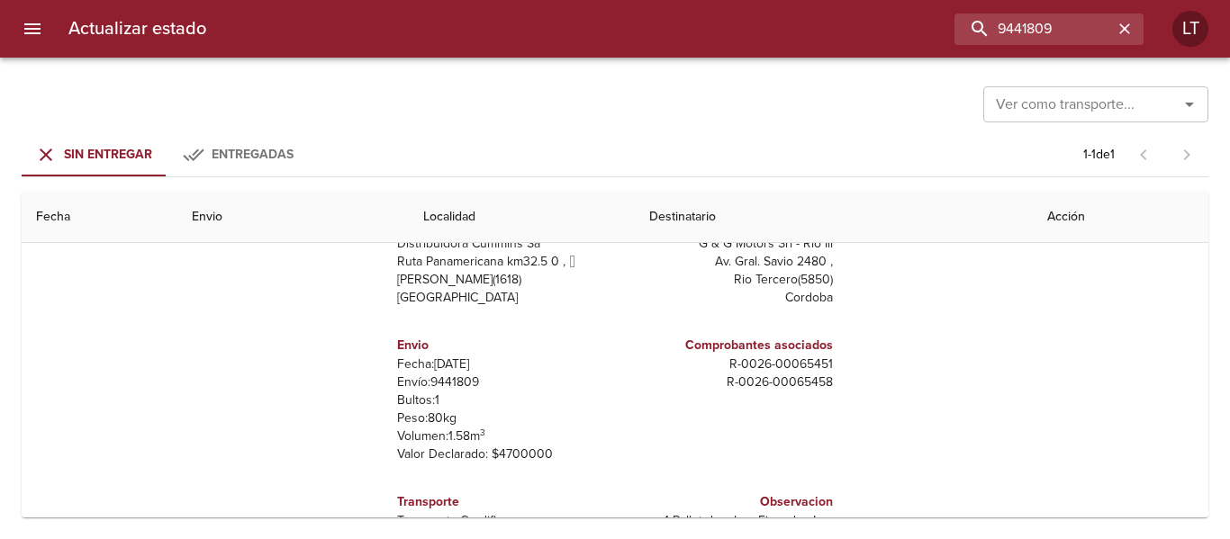
scroll to position [0, 0]
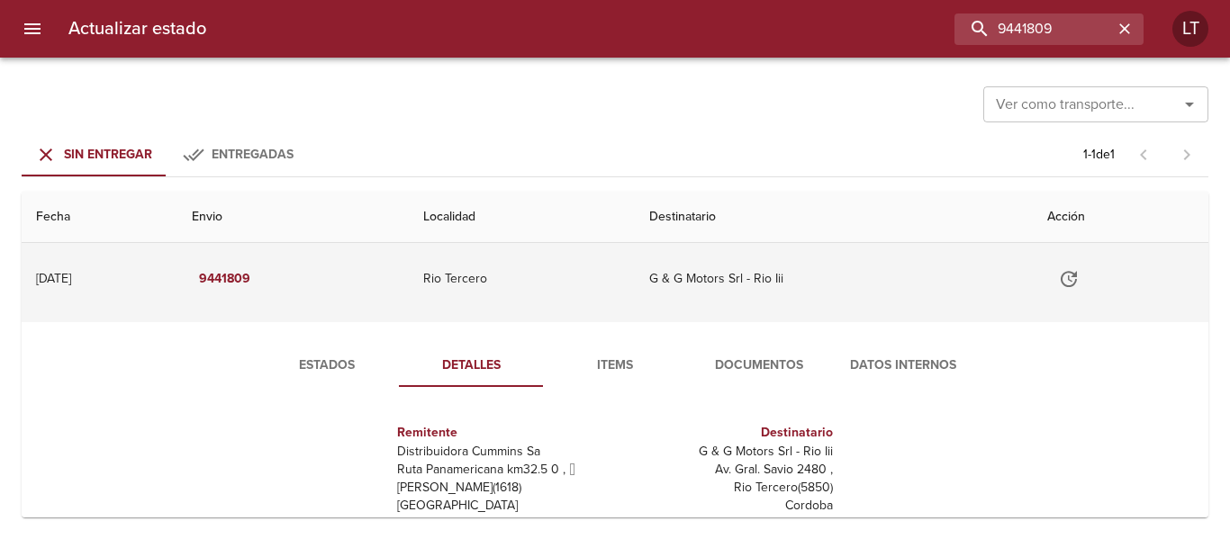
click at [1068, 279] on icon "Tabla de envíos del cliente" at bounding box center [1069, 279] width 22 height 22
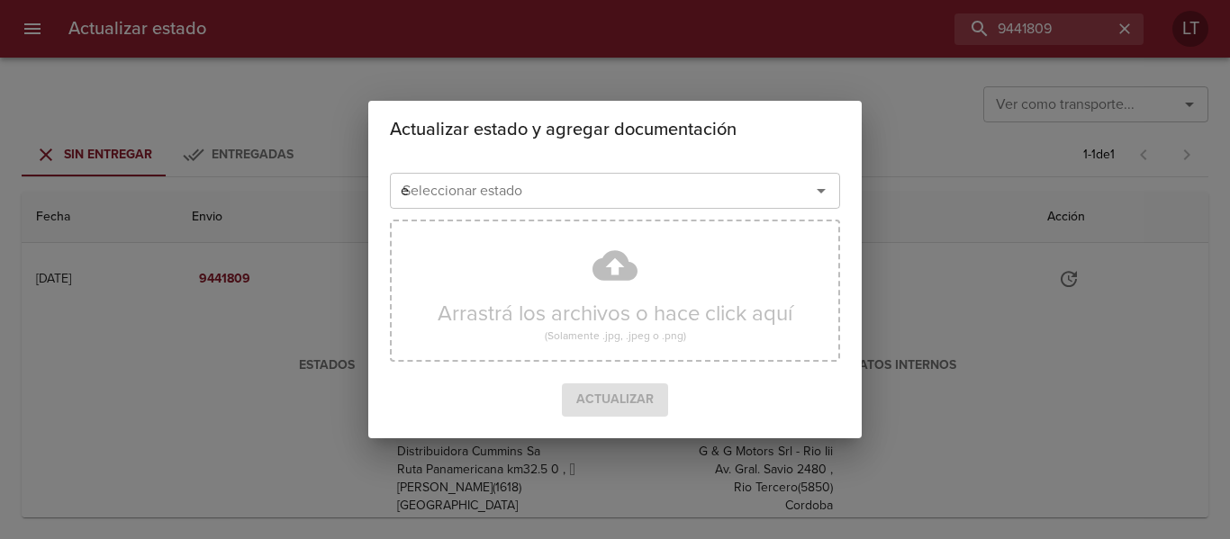
click at [735, 185] on input "e" at bounding box center [588, 190] width 386 height 25
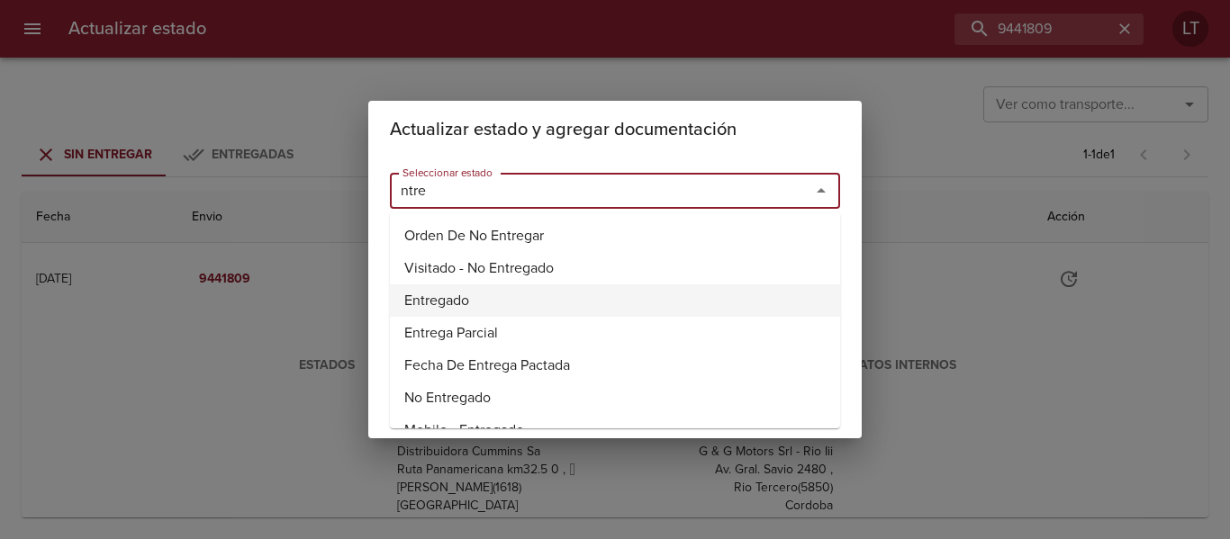
click at [460, 308] on li "Entregado" at bounding box center [615, 300] width 450 height 32
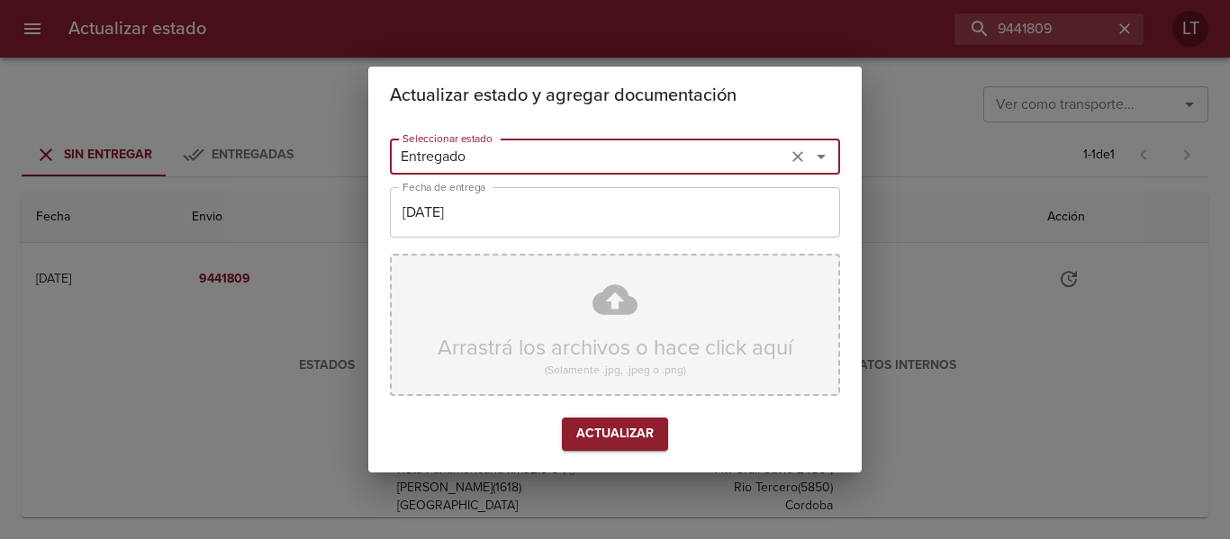
type input "Entregado"
click at [568, 320] on div "Arrastrá los archivos o hace click aquí (Solamente .jpg, .jpeg o .png)" at bounding box center [615, 325] width 450 height 142
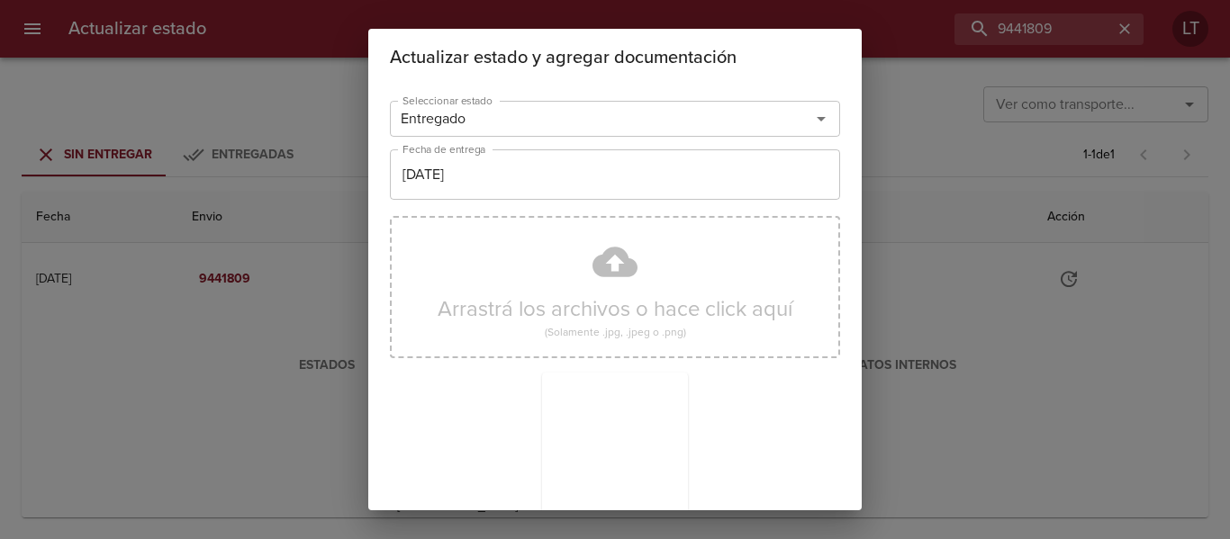
scroll to position [168, 0]
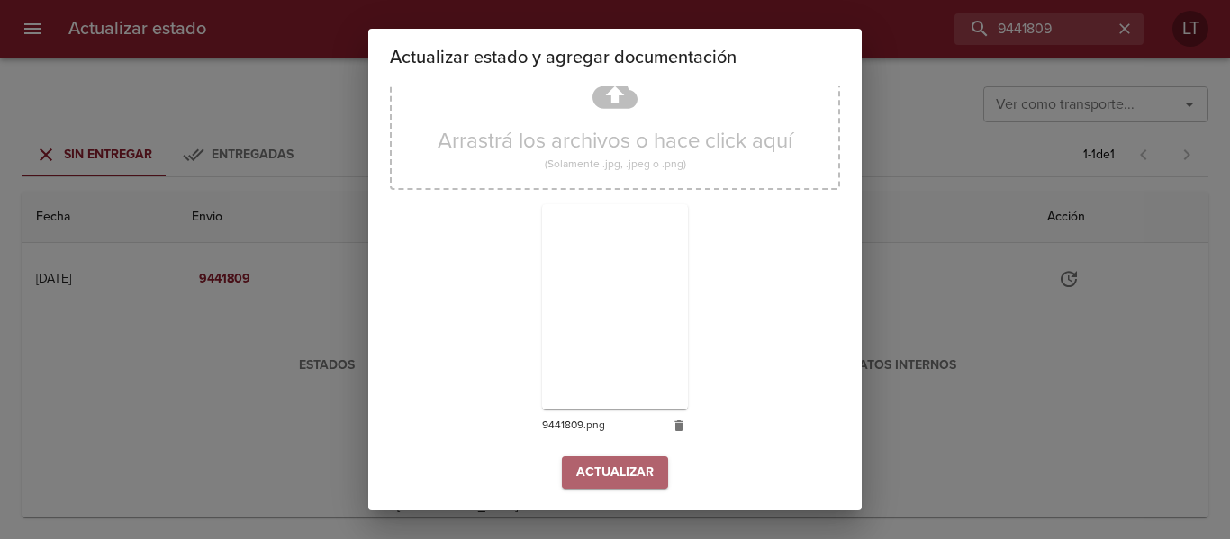
drag, startPoint x: 631, startPoint y: 489, endPoint x: 629, endPoint y: 477, distance: 11.8
click at [629, 477] on button "Actualizar" at bounding box center [615, 472] width 106 height 33
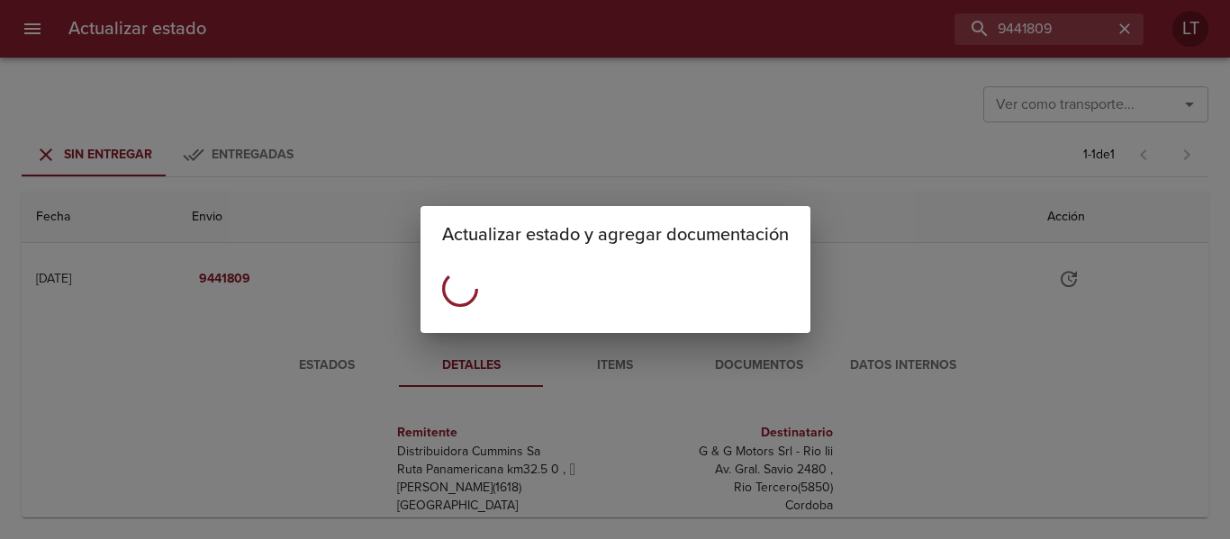
scroll to position [0, 0]
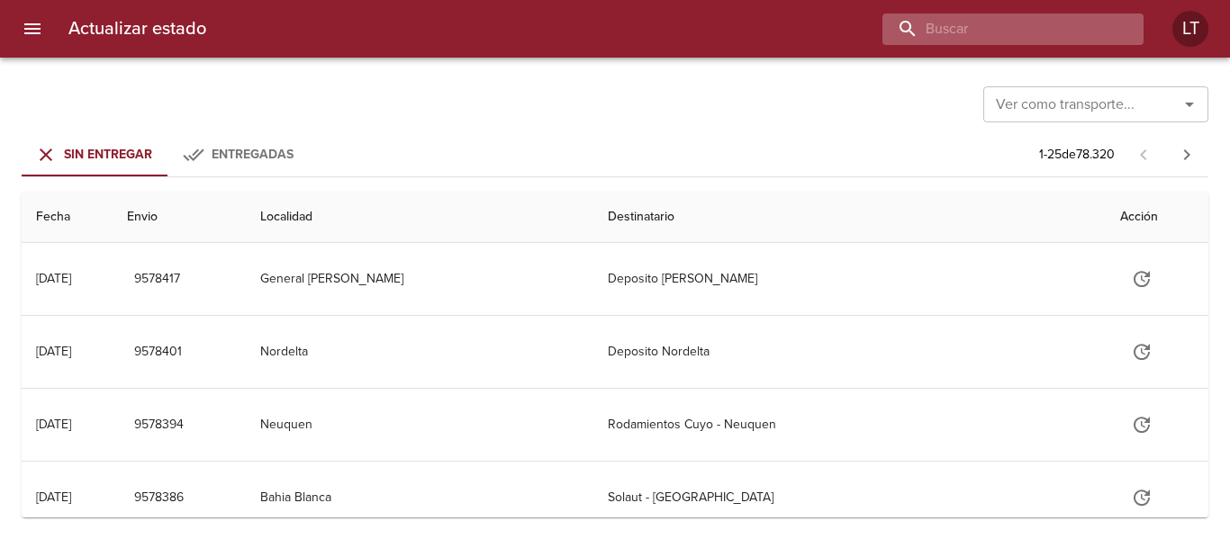
click at [1078, 30] on input "buscar" at bounding box center [997, 30] width 230 height 32
type input "9466615"
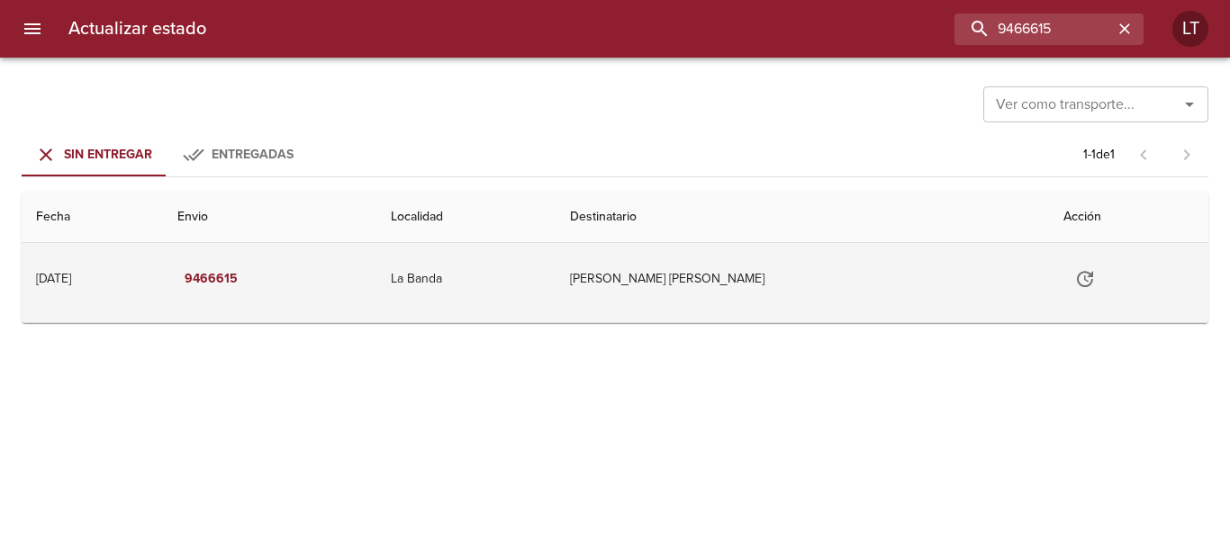
click at [1074, 282] on icon "Tabla de envíos del cliente" at bounding box center [1085, 279] width 22 height 22
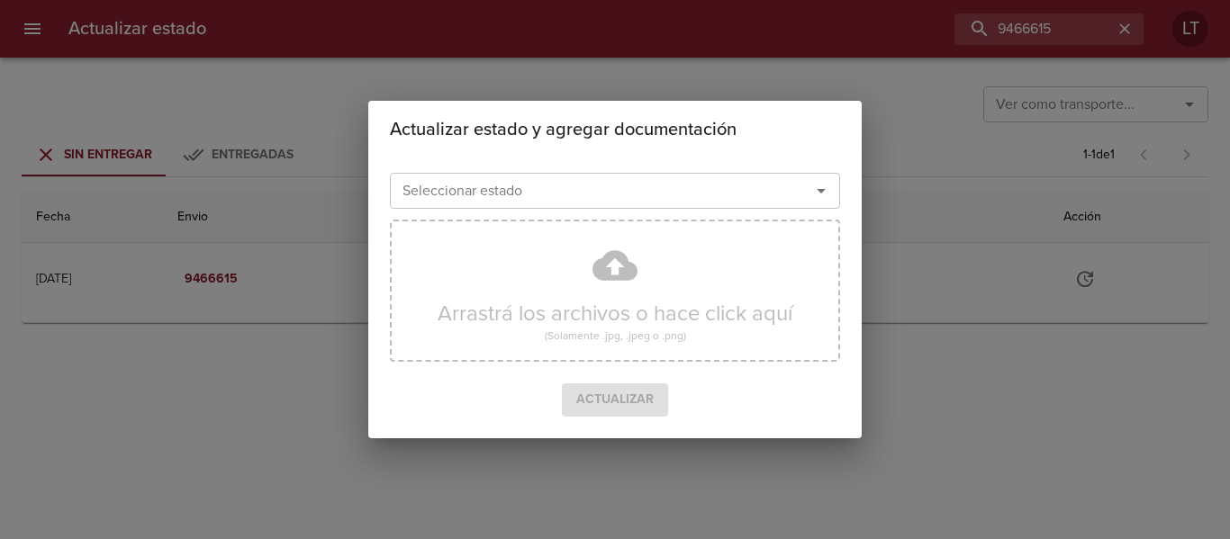
click at [559, 175] on div "Seleccionar estado" at bounding box center [615, 191] width 450 height 36
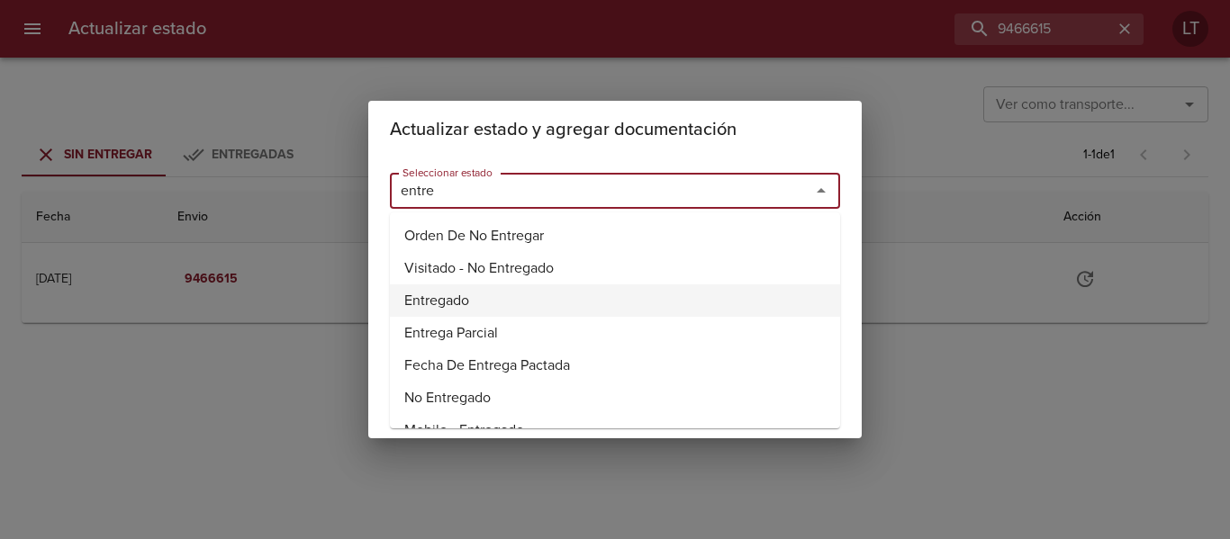
click at [446, 298] on li "Entregado" at bounding box center [615, 300] width 450 height 32
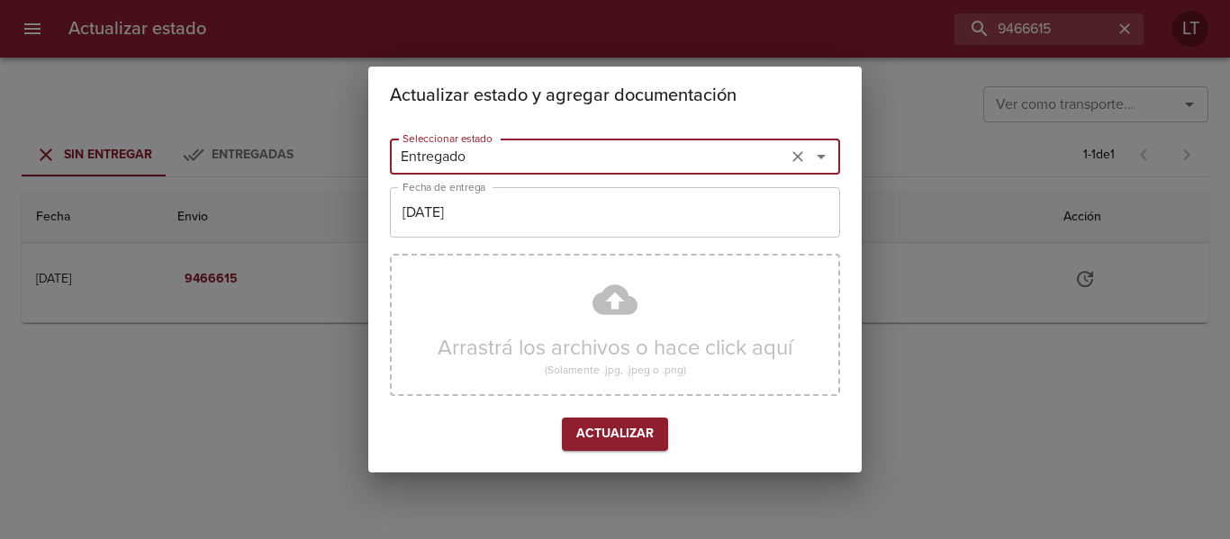
type input "Entregado"
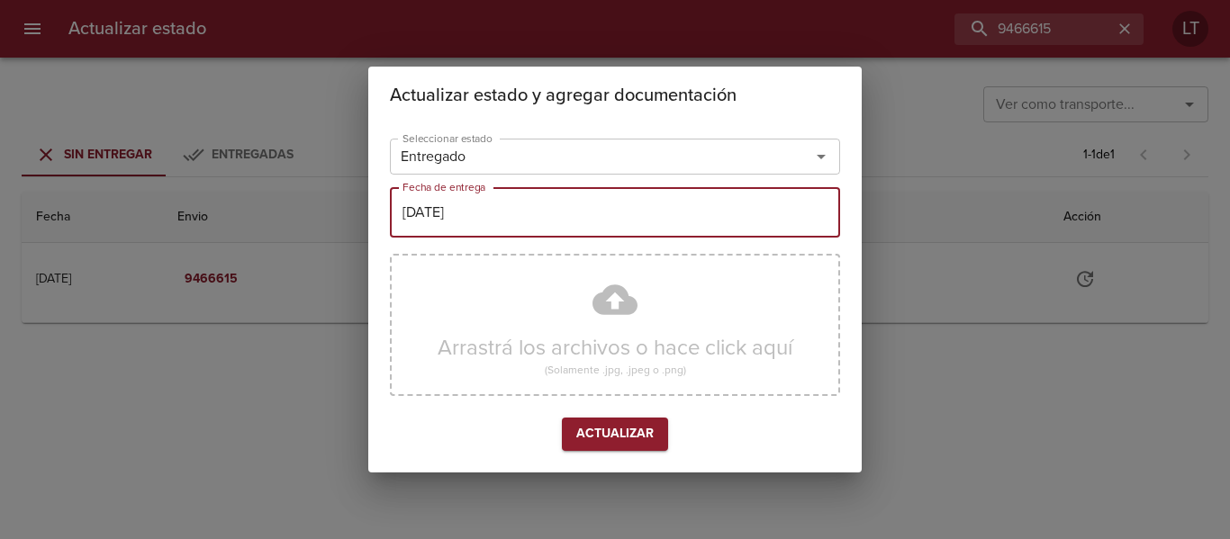
click at [526, 234] on input "[DATE]" at bounding box center [615, 212] width 450 height 50
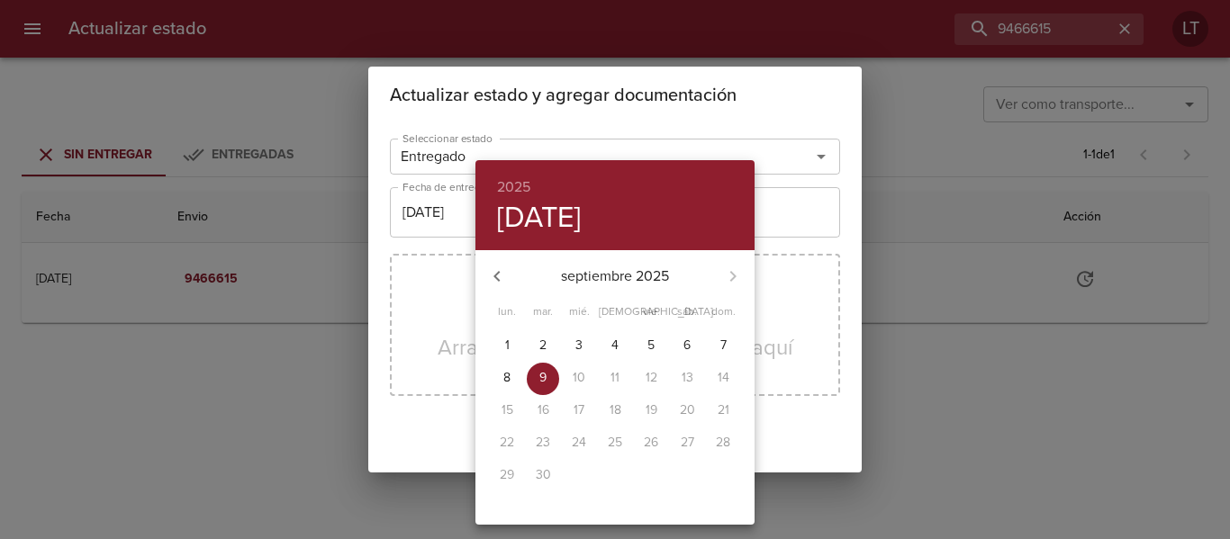
click at [504, 271] on icon "button" at bounding box center [497, 277] width 22 height 22
click at [671, 378] on span "9" at bounding box center [687, 378] width 32 height 18
type input "09/08/2025"
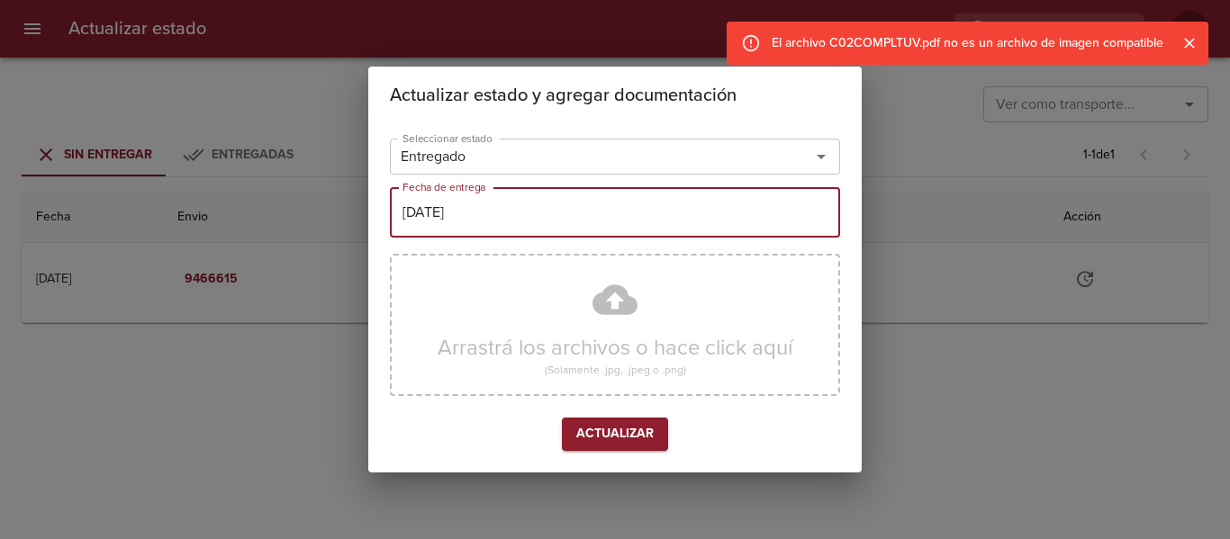
click at [1193, 43] on icon "Cerrar" at bounding box center [1189, 43] width 18 height 18
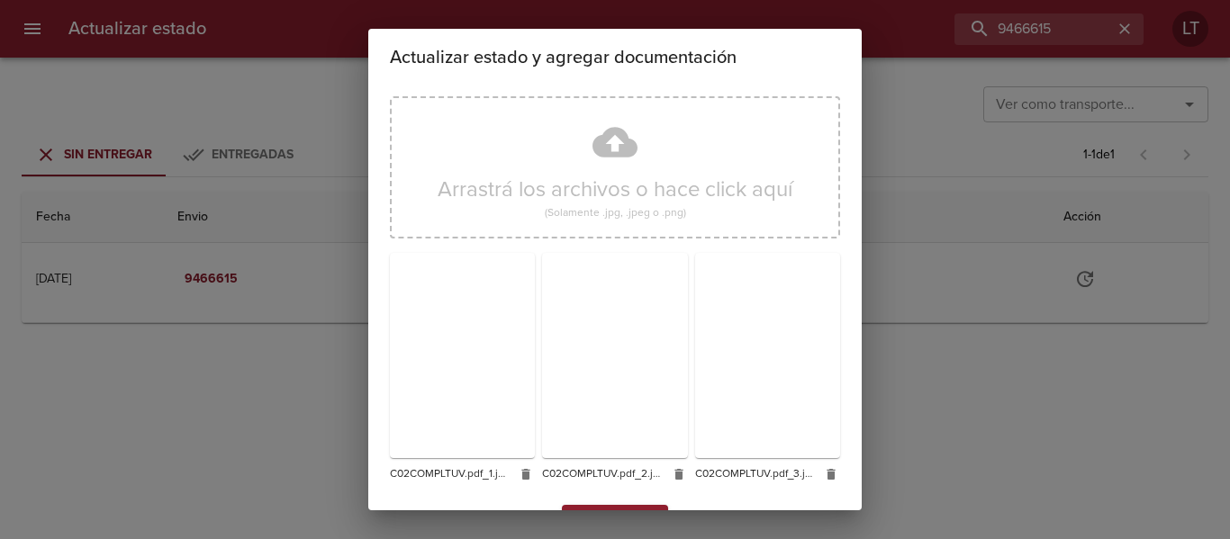
scroll to position [168, 0]
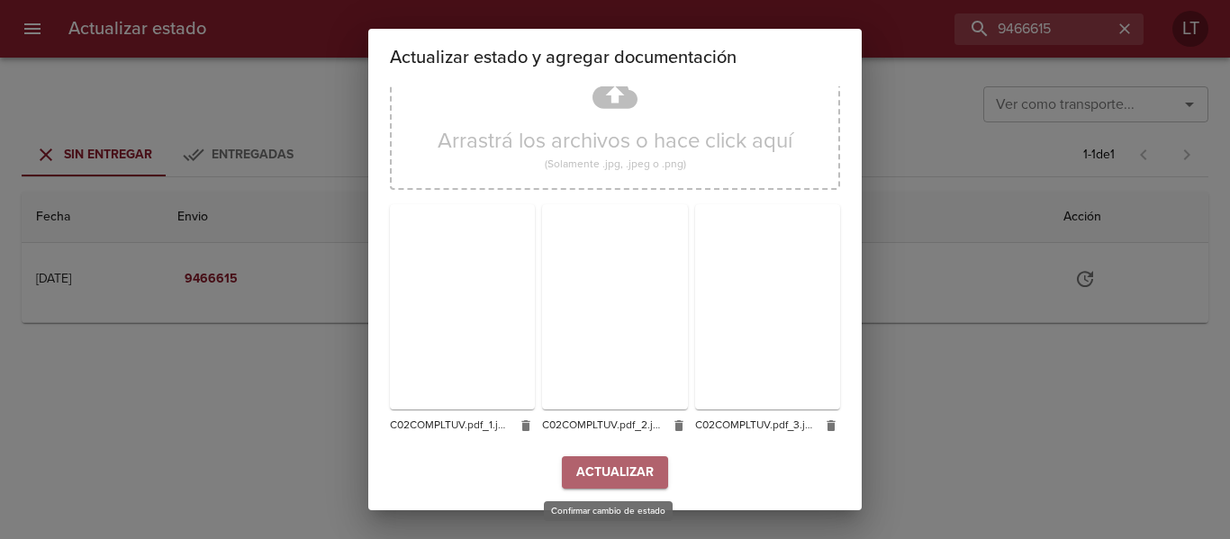
click at [633, 479] on span "Actualizar" at bounding box center [614, 473] width 77 height 23
